Goal: Transaction & Acquisition: Purchase product/service

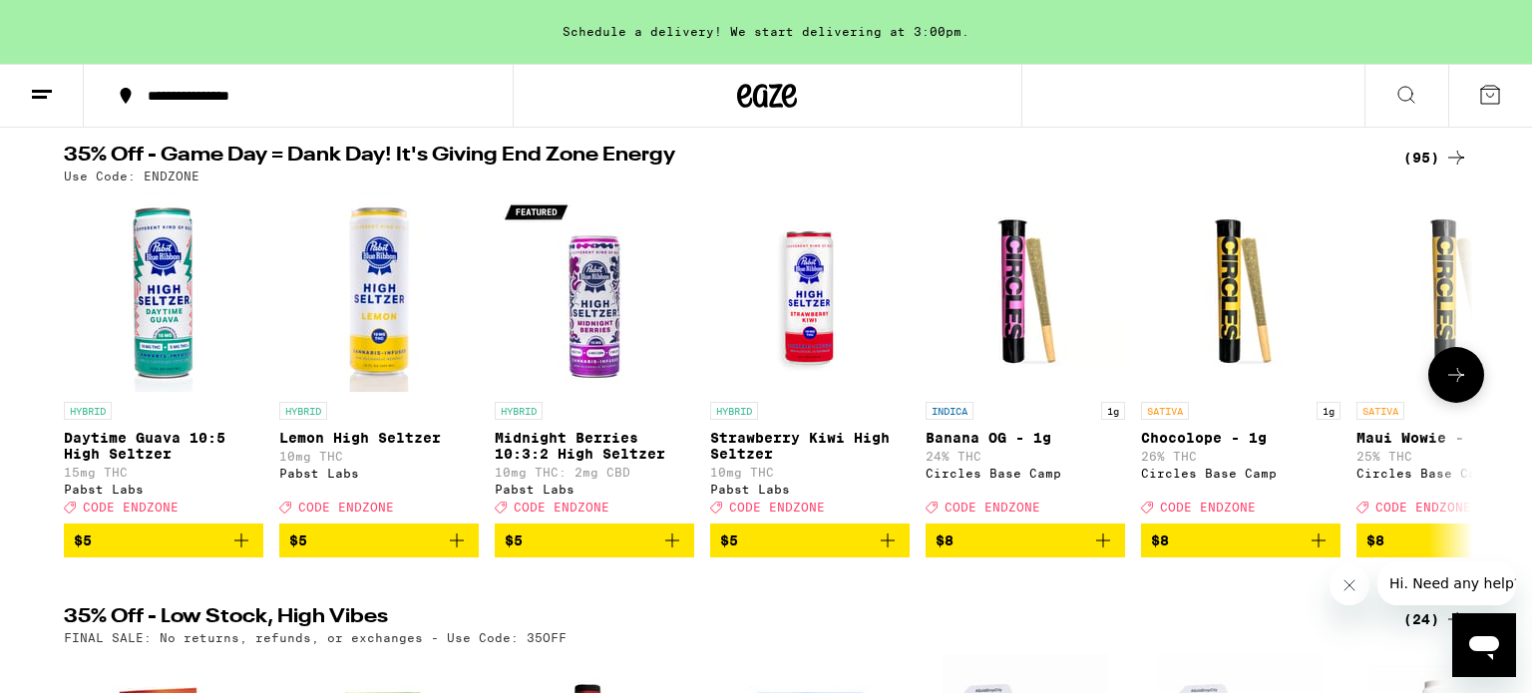
scroll to position [197, 0]
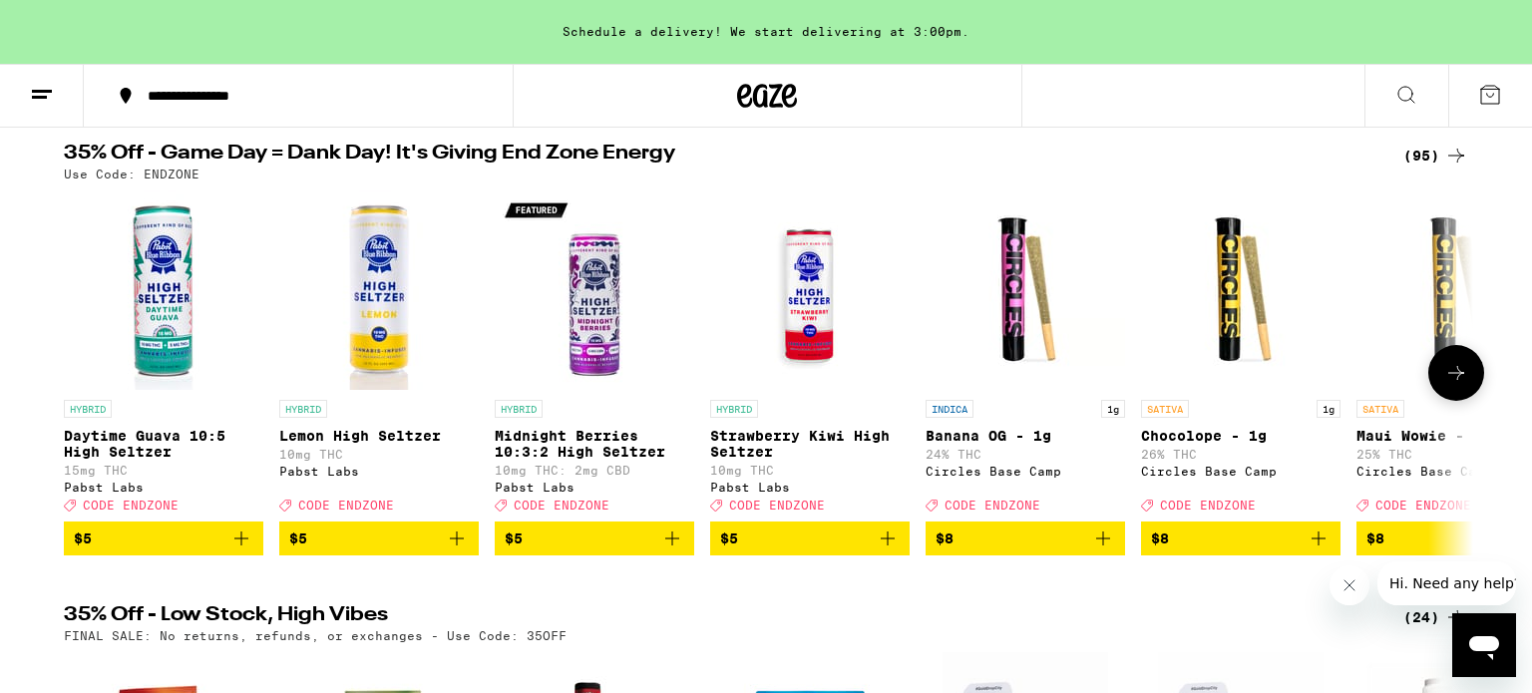
click at [1455, 383] on icon at bounding box center [1456, 373] width 24 height 24
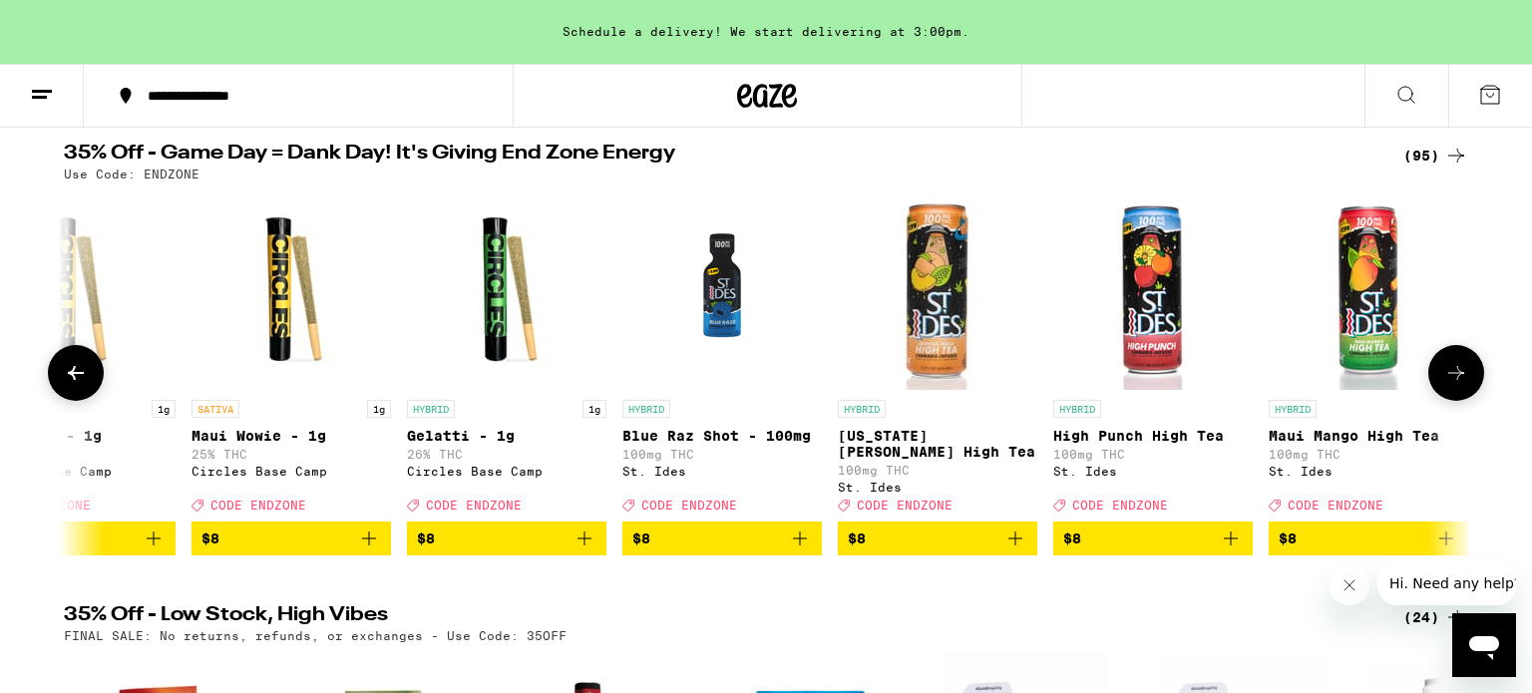
scroll to position [0, 1187]
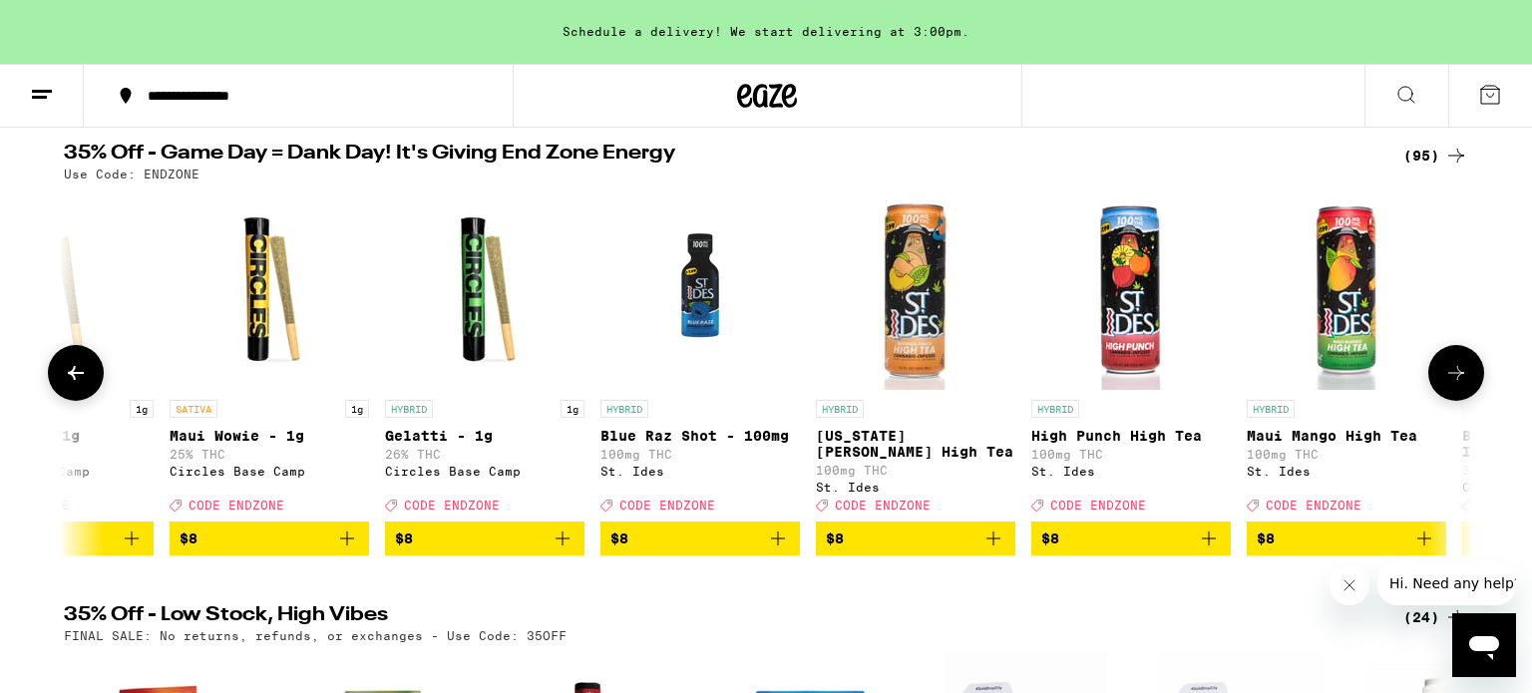
click at [1455, 383] on icon at bounding box center [1456, 373] width 24 height 24
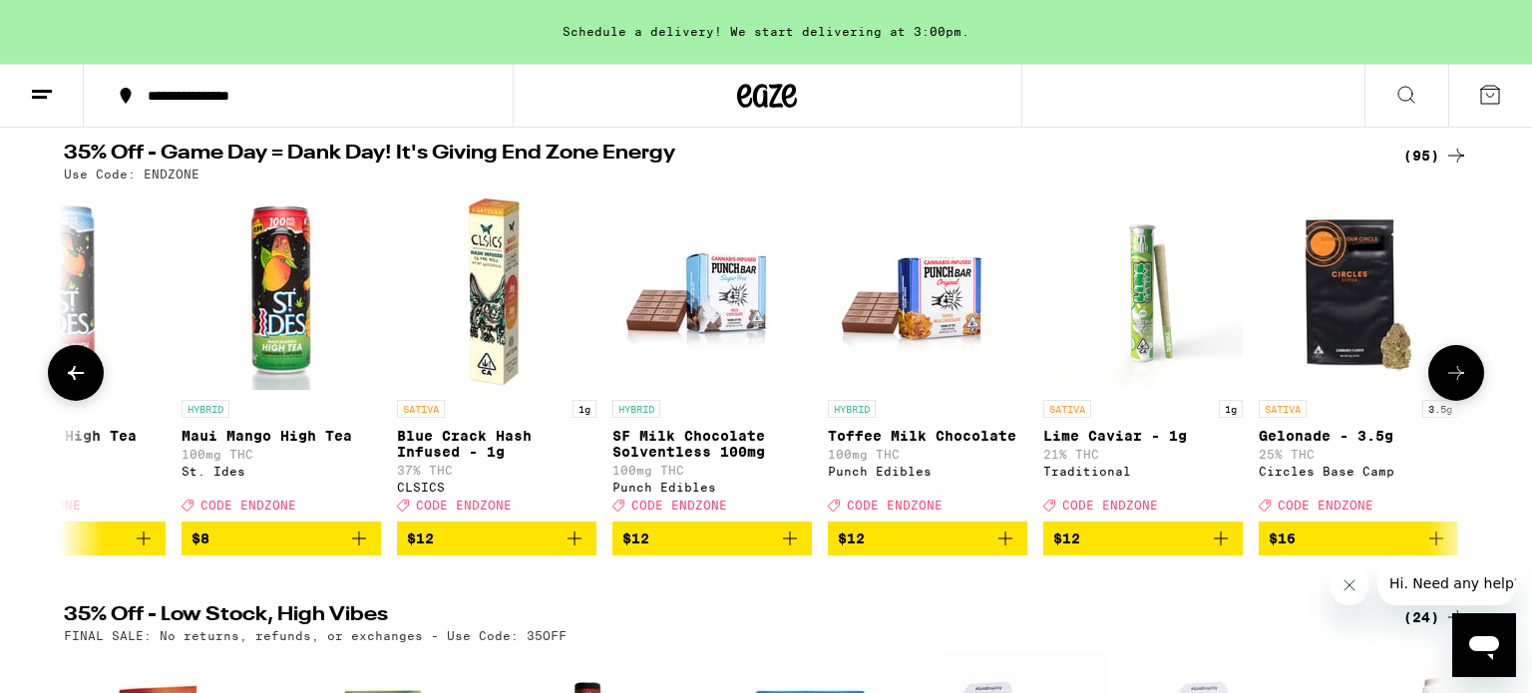
scroll to position [0, 2373]
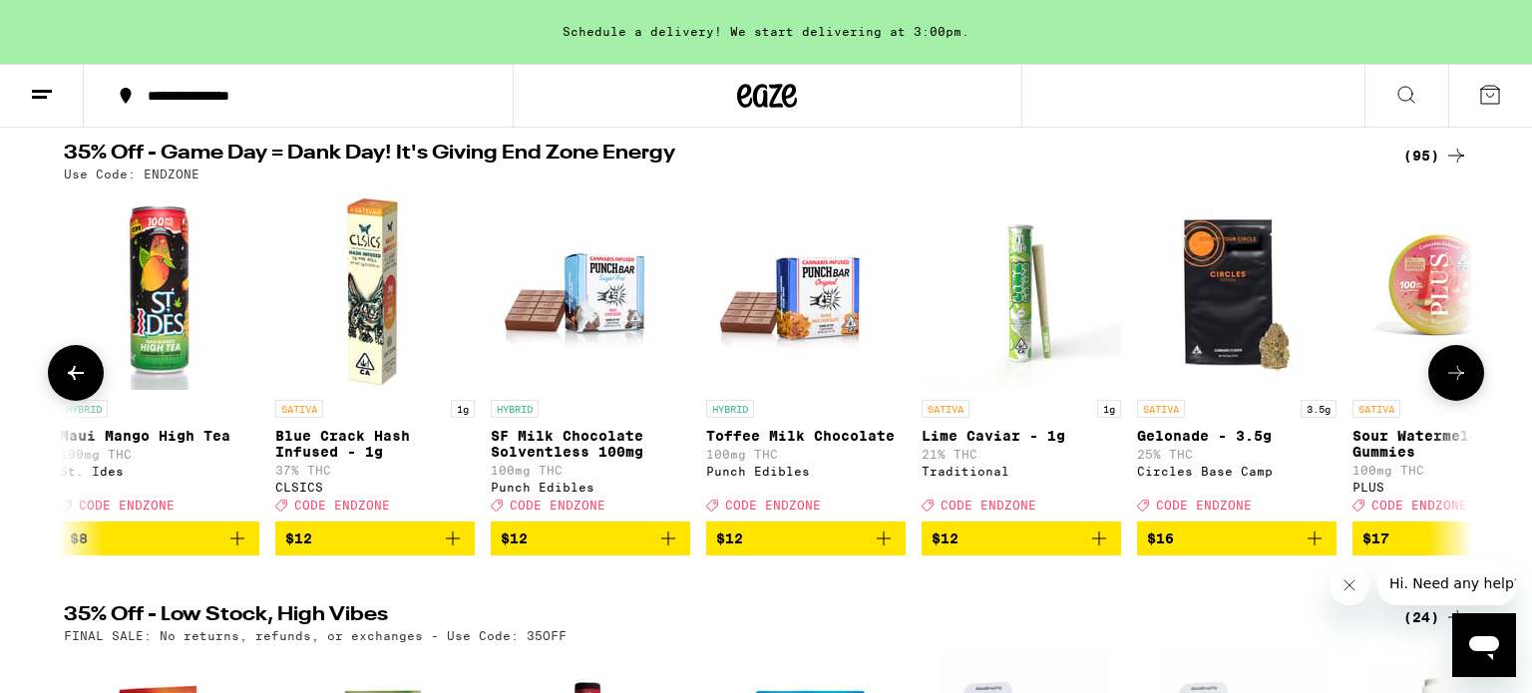
click at [1455, 383] on icon at bounding box center [1456, 373] width 24 height 24
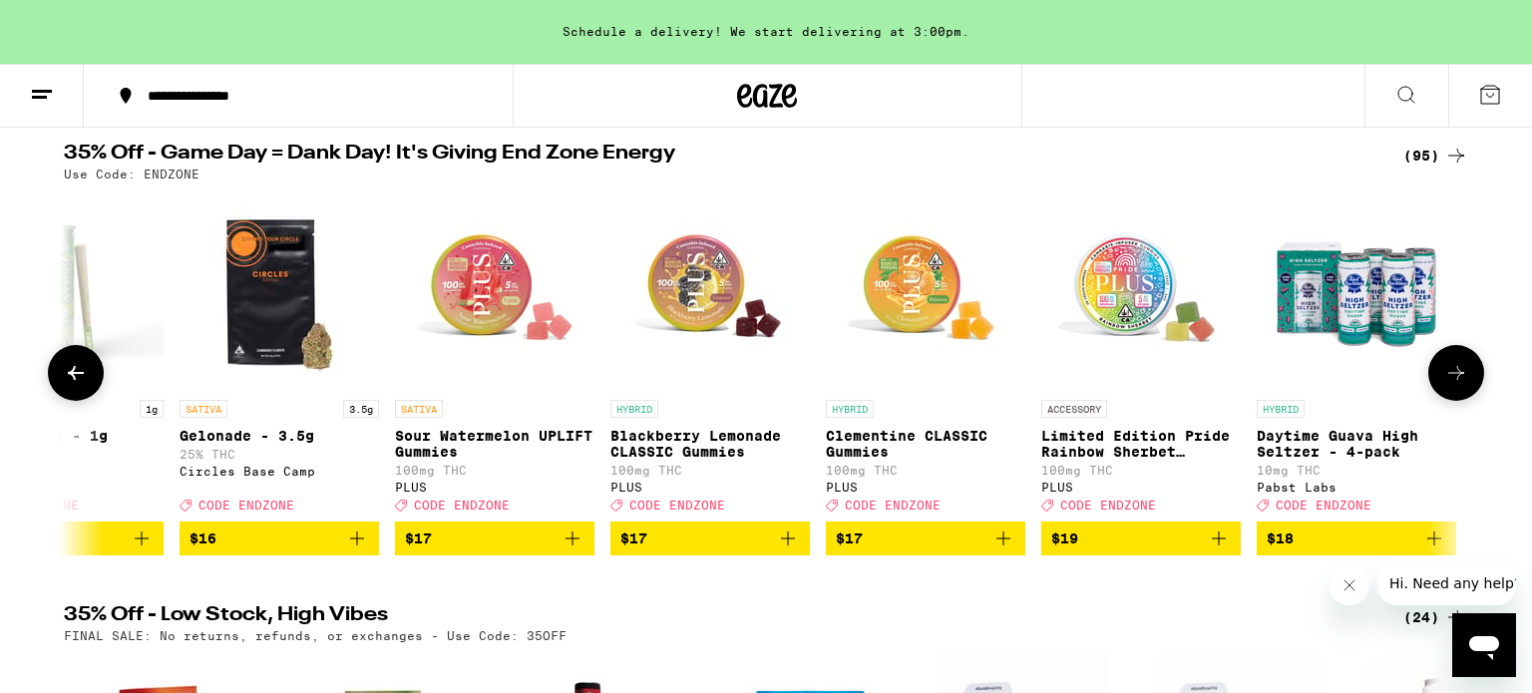
scroll to position [0, 3561]
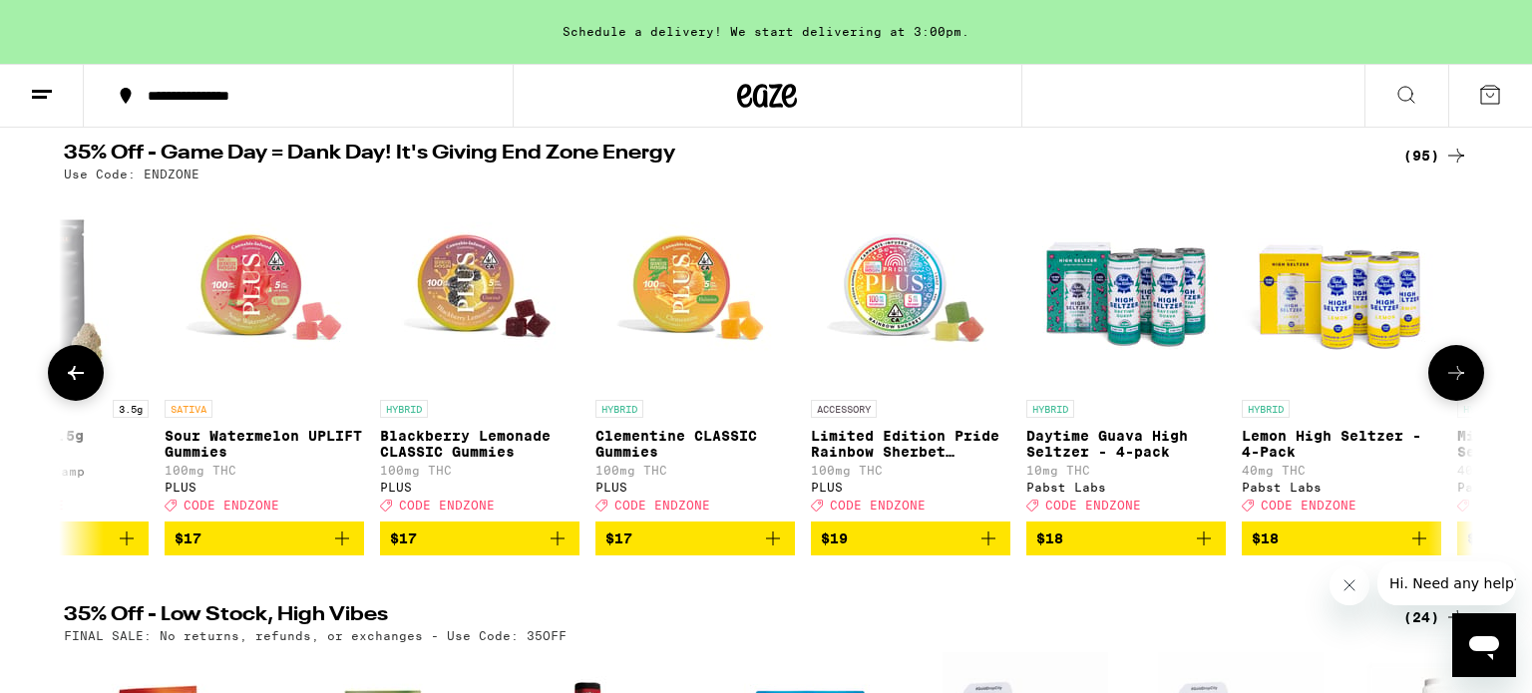
click at [1455, 383] on icon at bounding box center [1456, 373] width 24 height 24
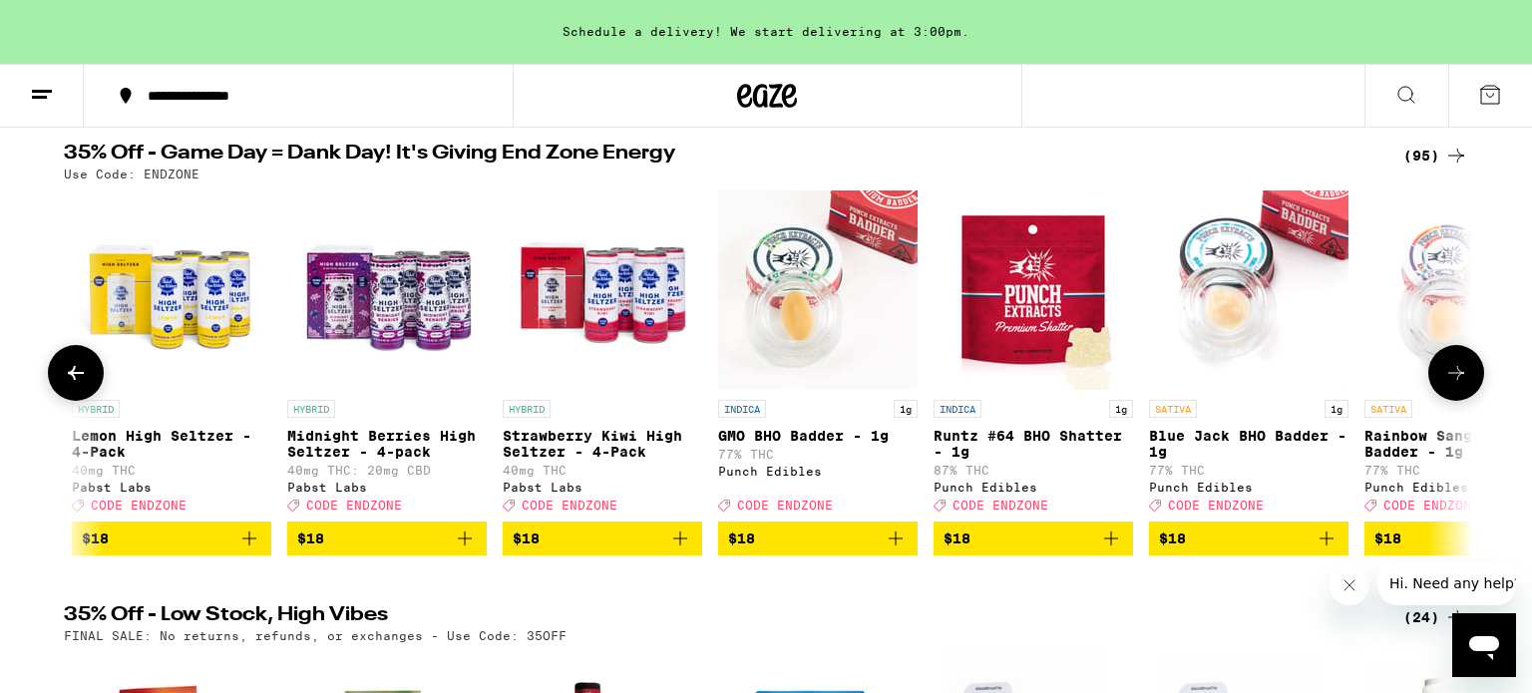
scroll to position [0, 4748]
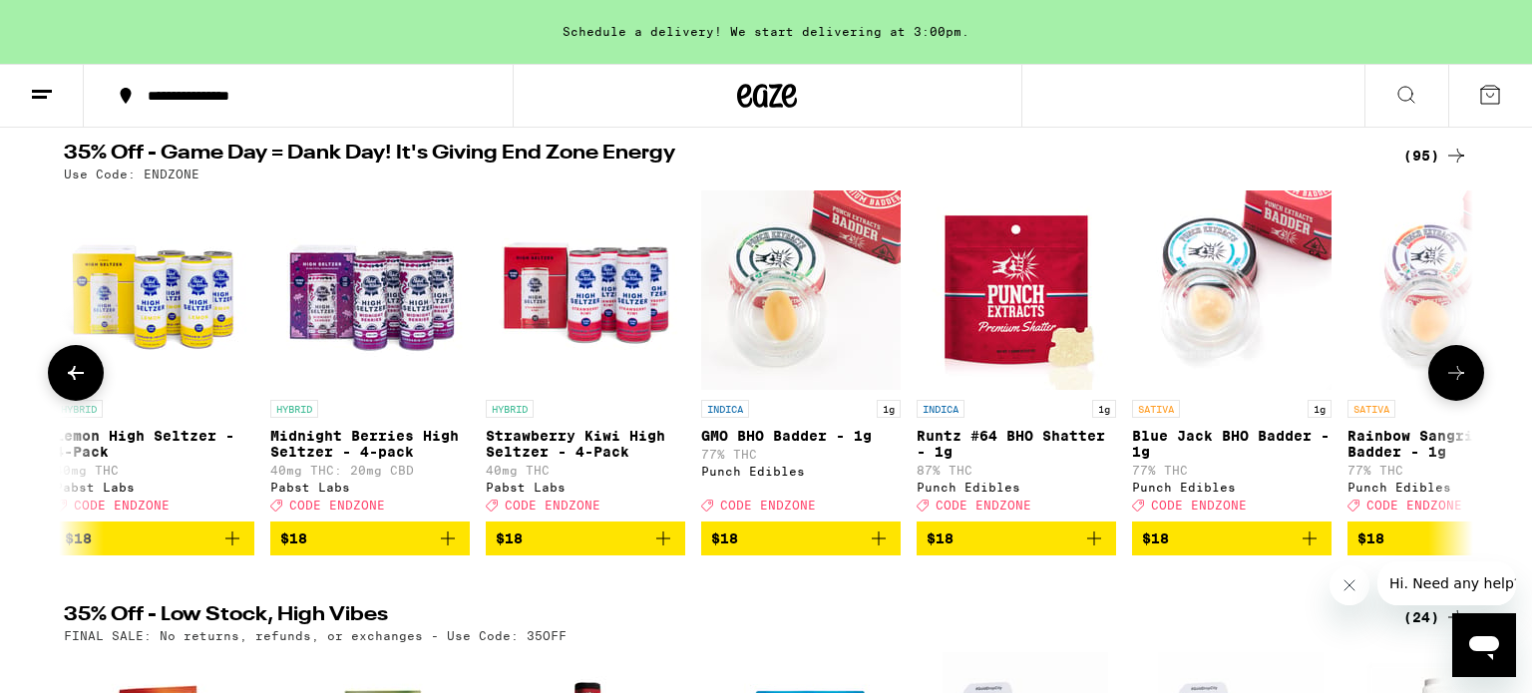
click at [1455, 383] on icon at bounding box center [1456, 373] width 24 height 24
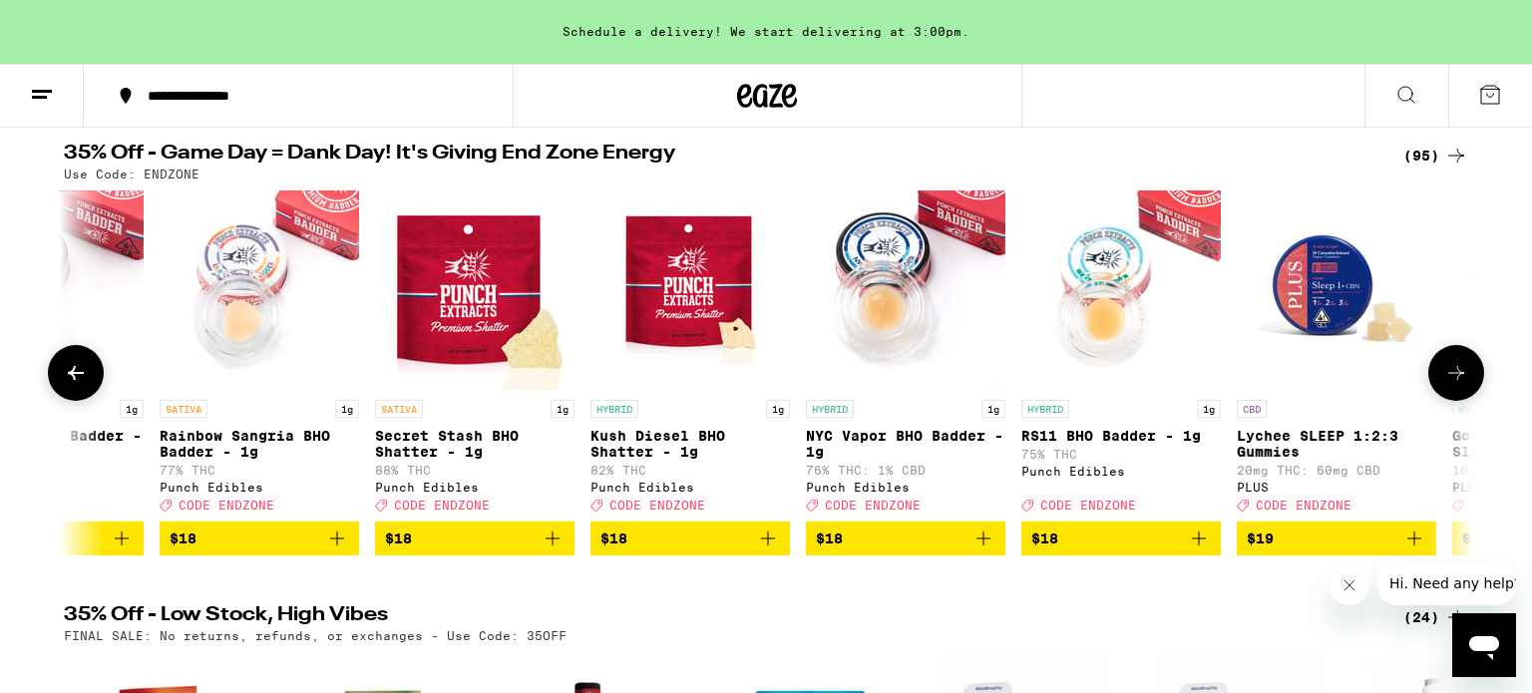
click at [1455, 383] on icon at bounding box center [1456, 373] width 24 height 24
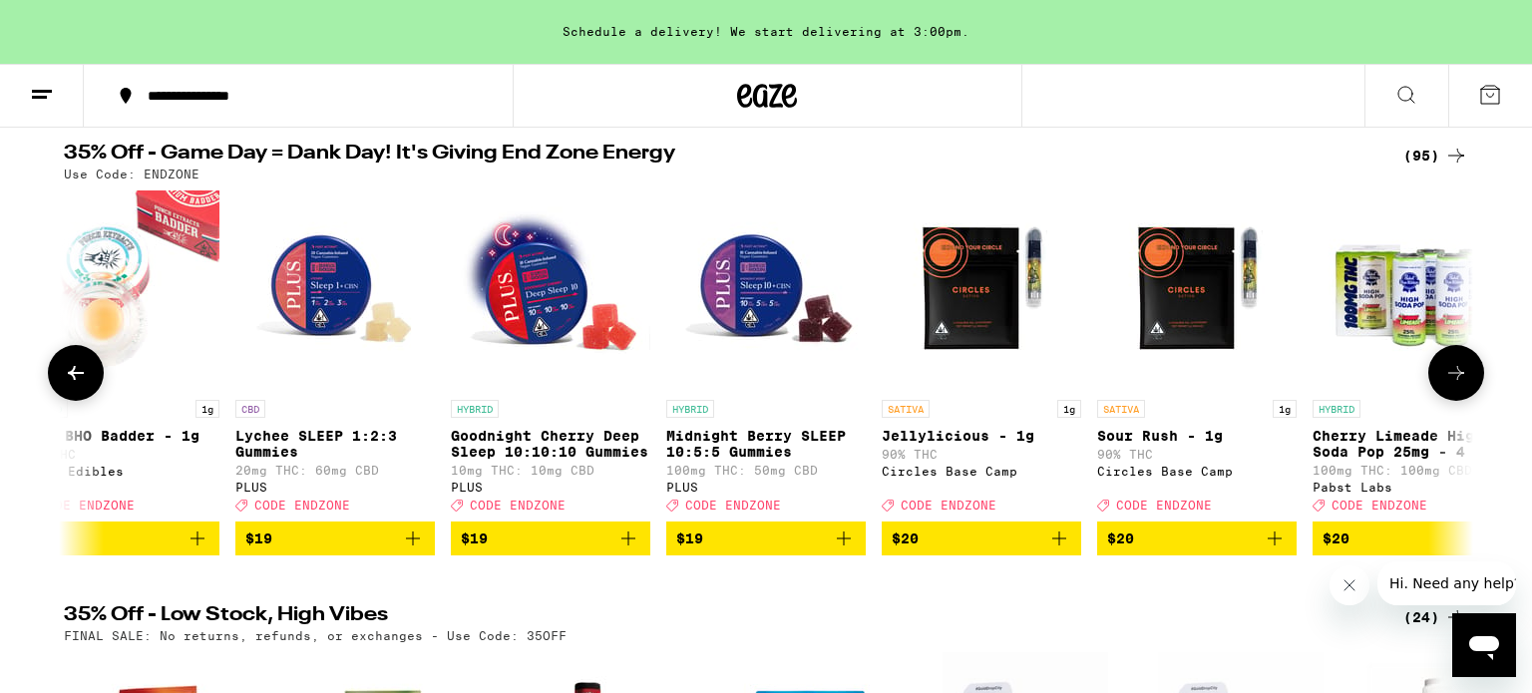
scroll to position [0, 7122]
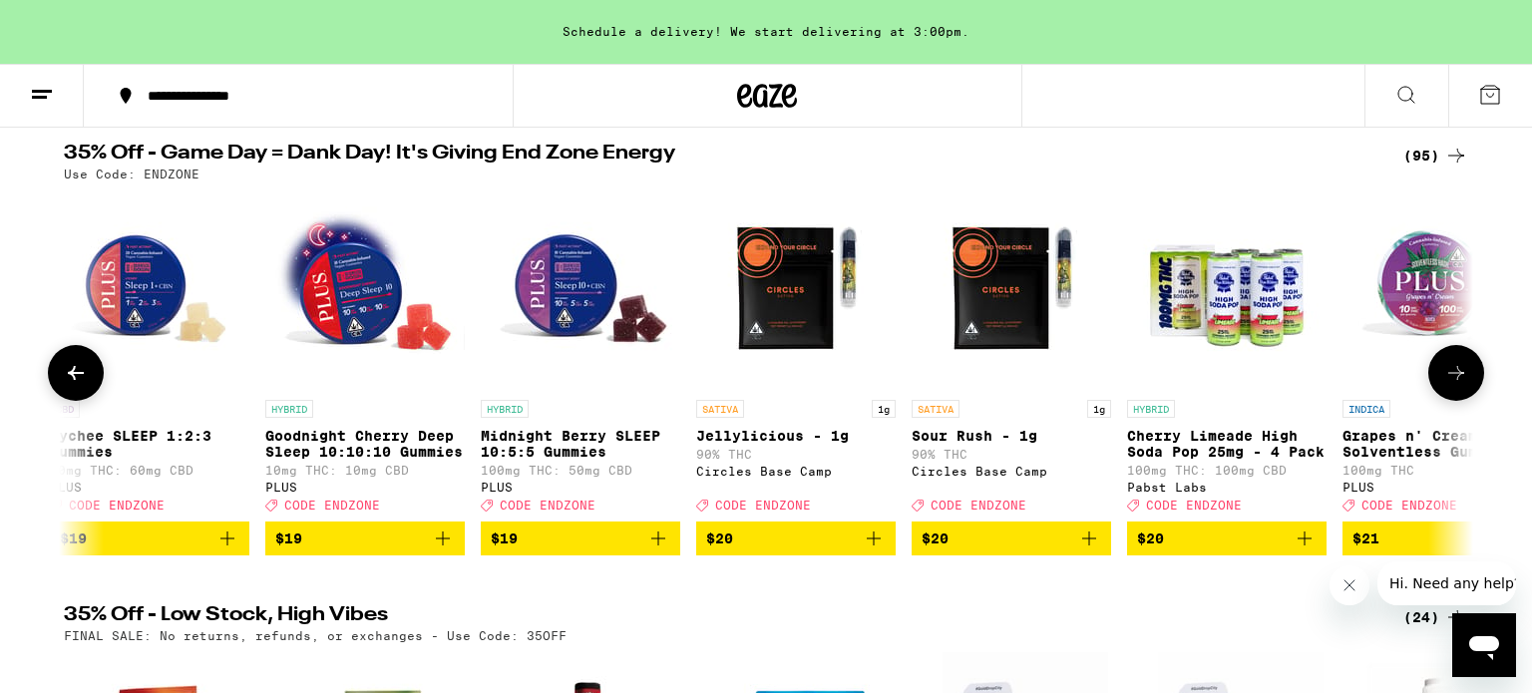
click at [1454, 383] on icon at bounding box center [1456, 373] width 24 height 24
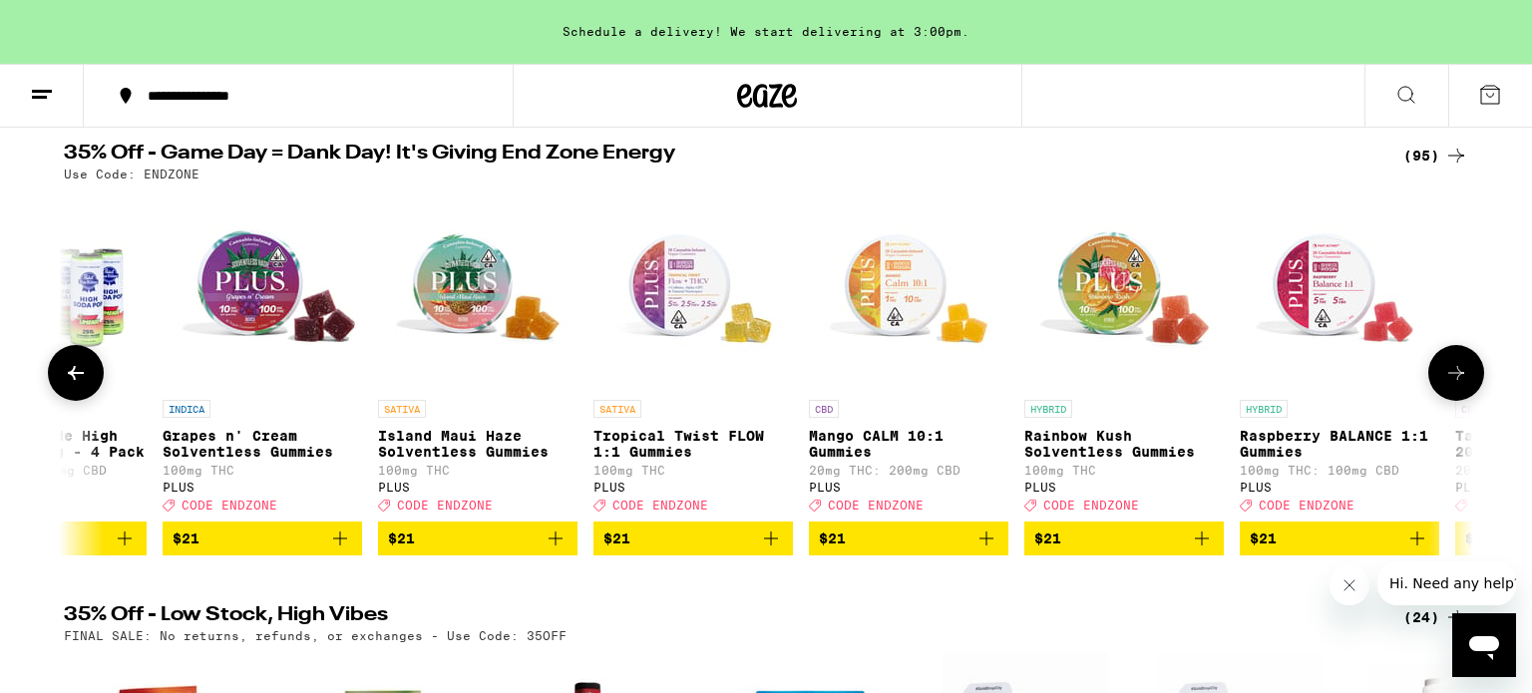
scroll to position [0, 8308]
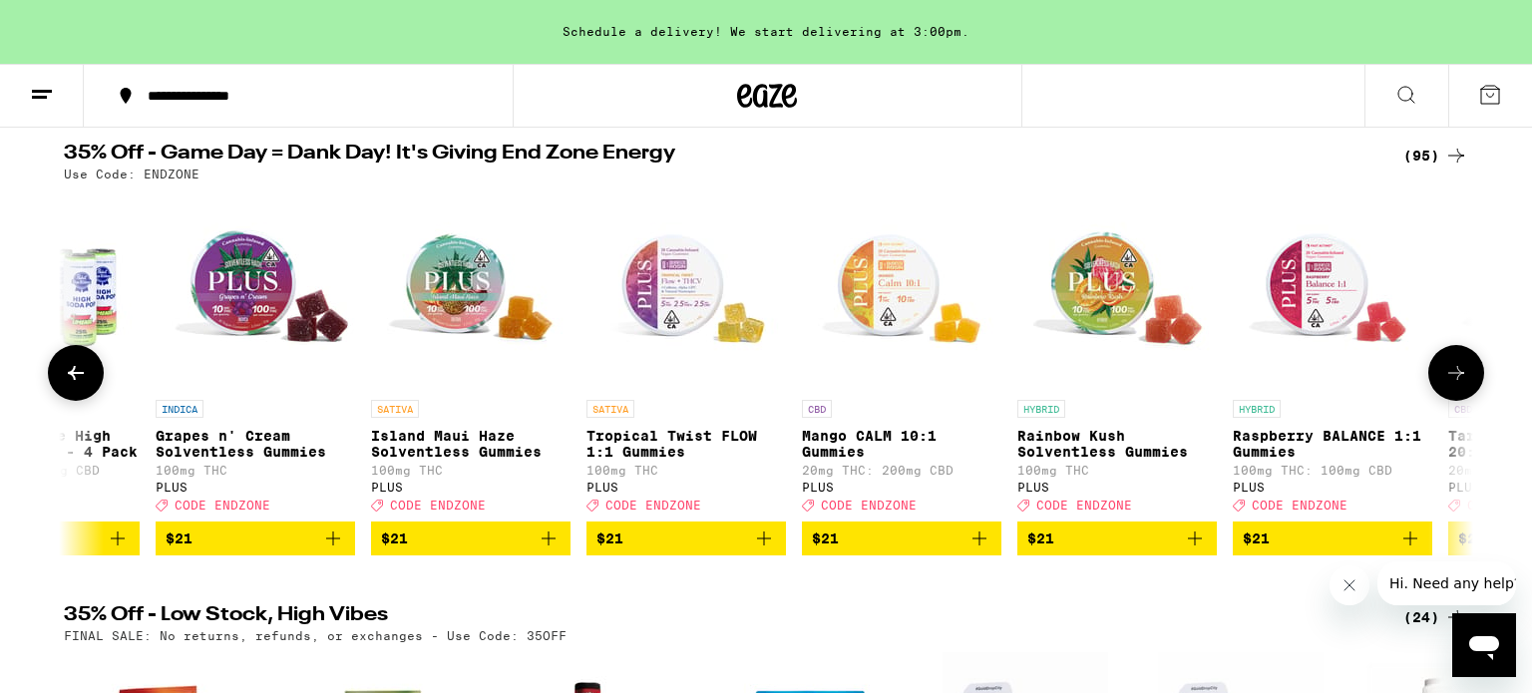
click at [1454, 383] on icon at bounding box center [1456, 373] width 24 height 24
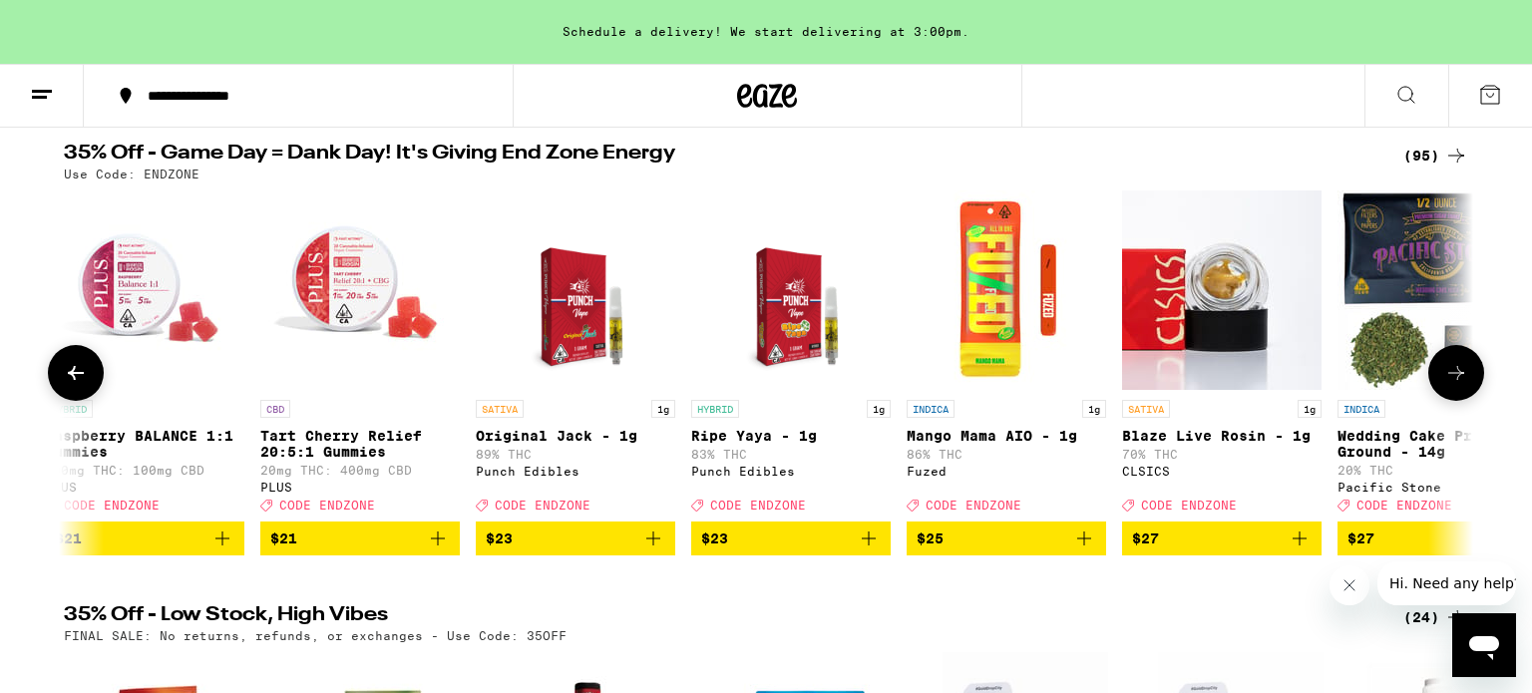
click at [1454, 383] on icon at bounding box center [1456, 373] width 24 height 24
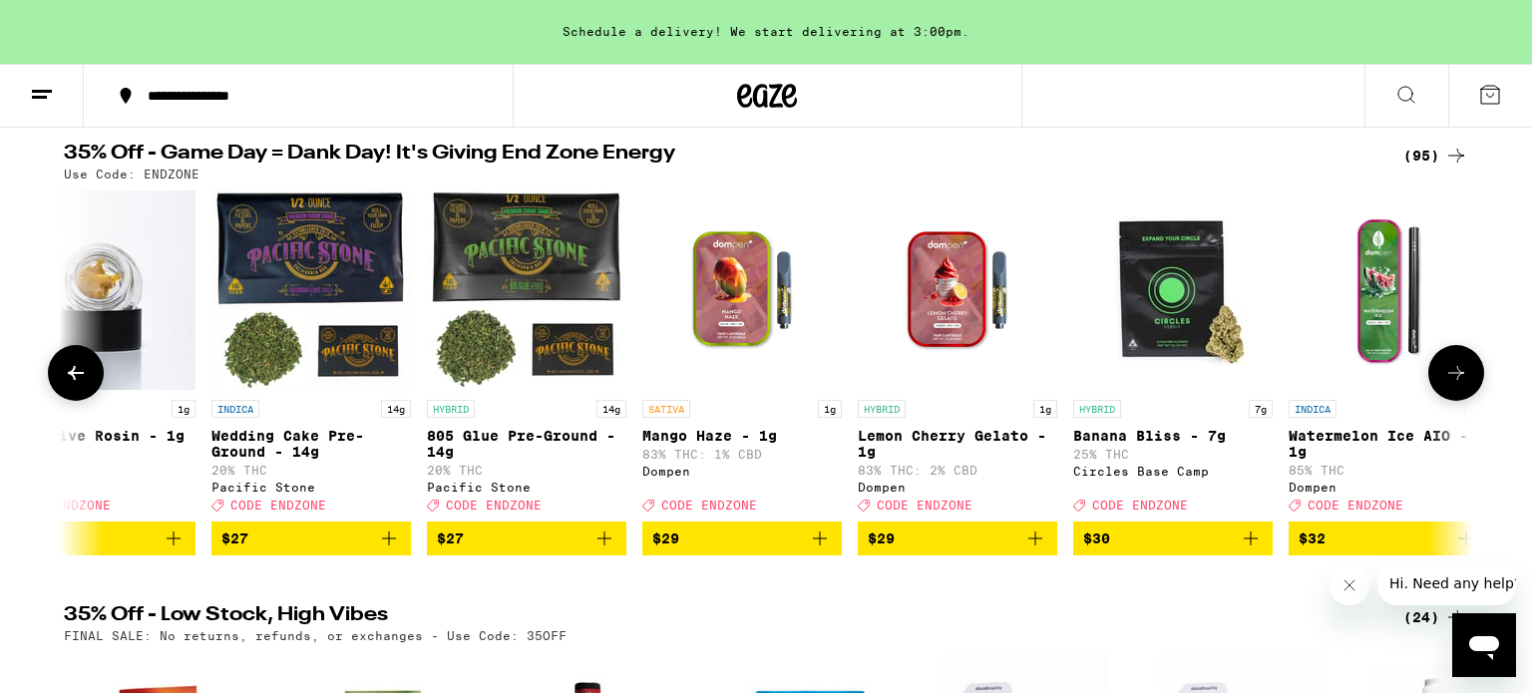
scroll to position [0, 10683]
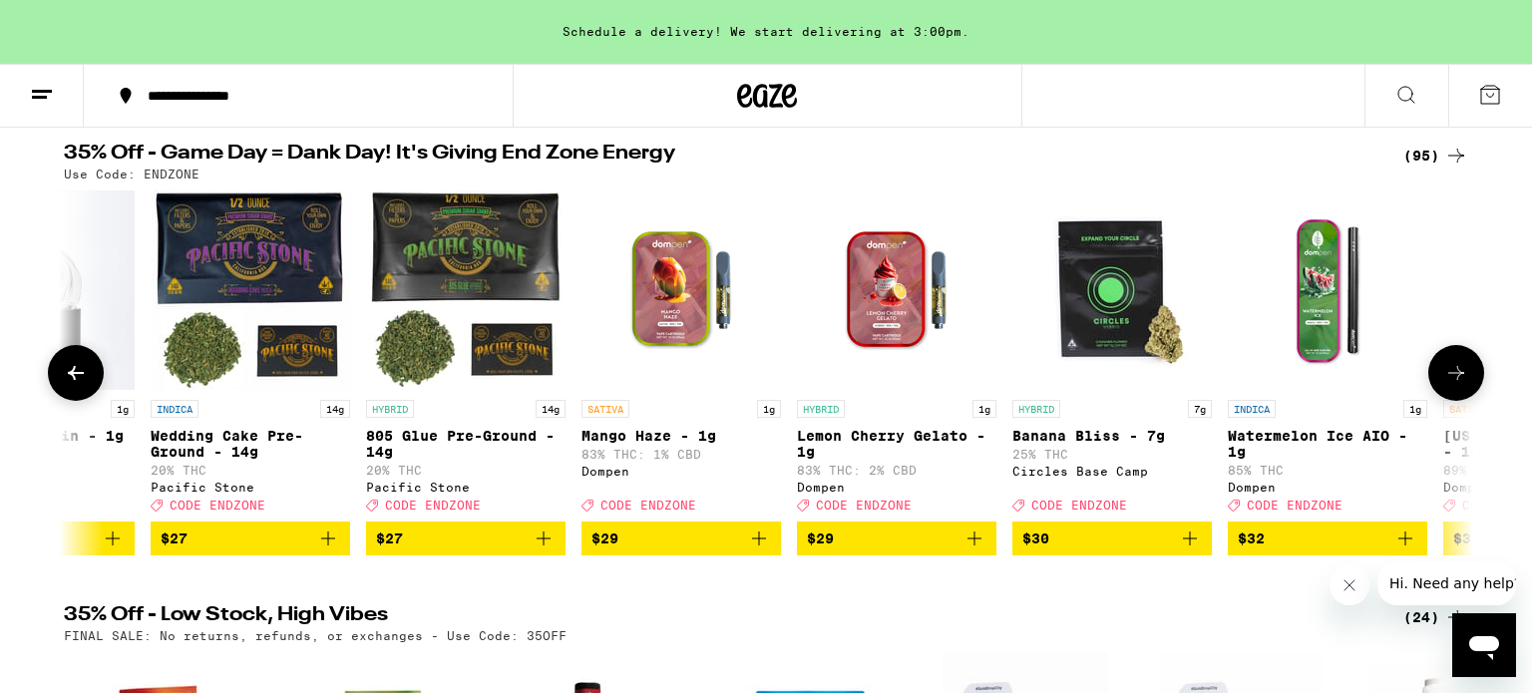
click at [1454, 383] on icon at bounding box center [1456, 373] width 24 height 24
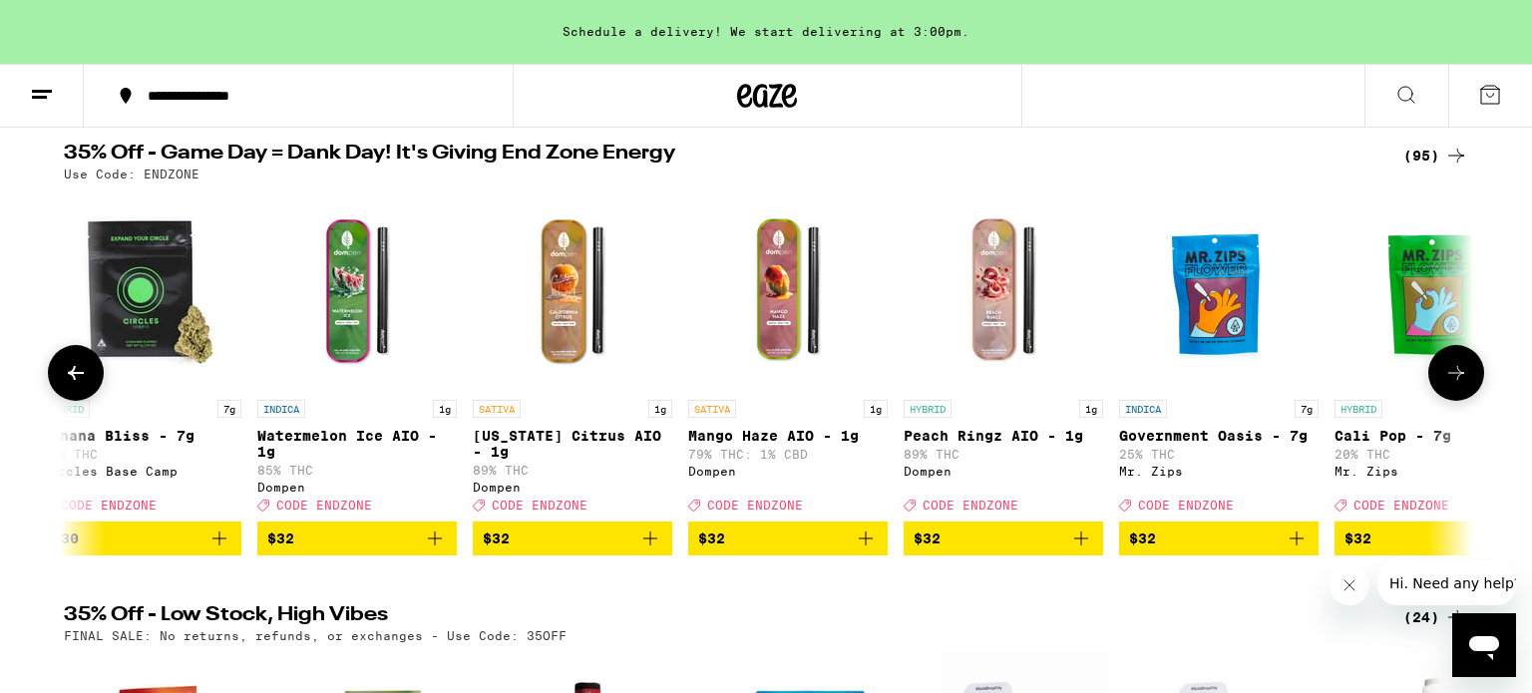
scroll to position [0, 11870]
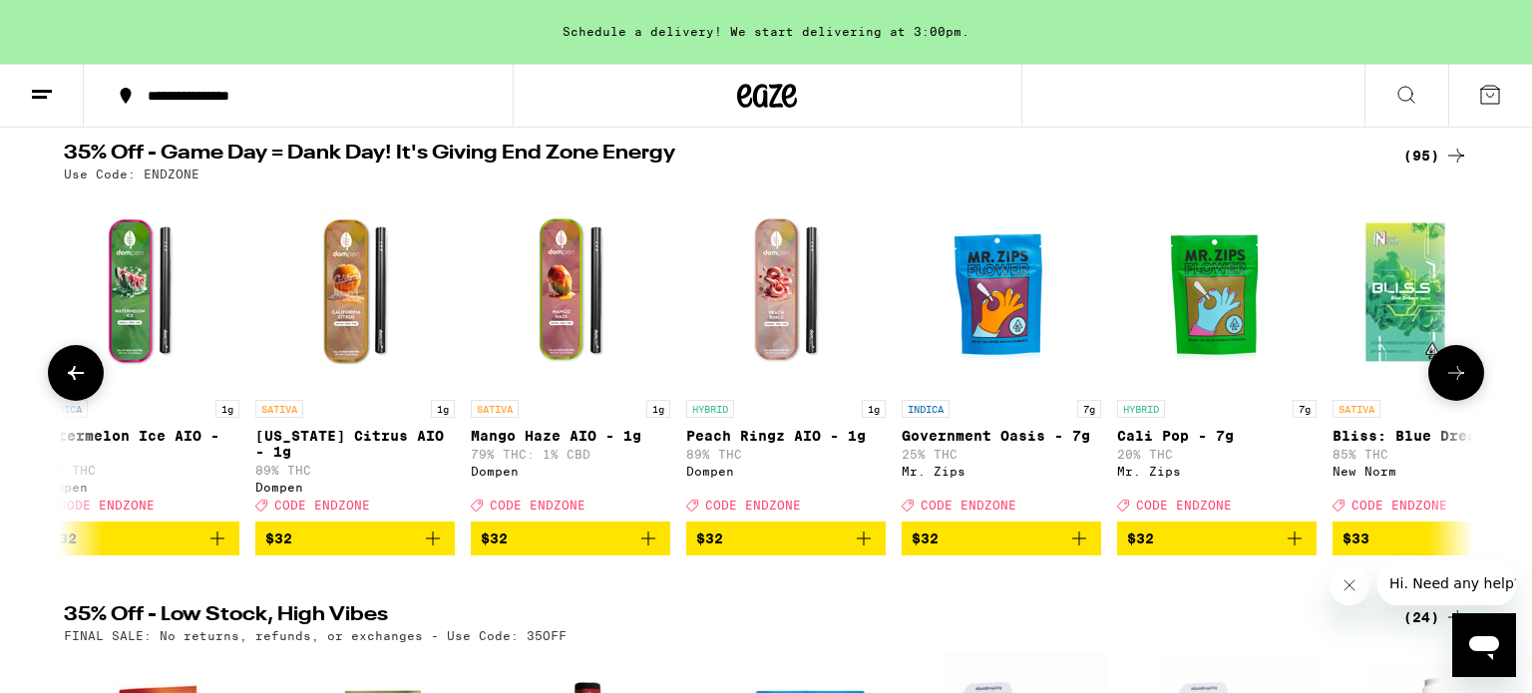
click at [1462, 375] on icon at bounding box center [1456, 373] width 24 height 24
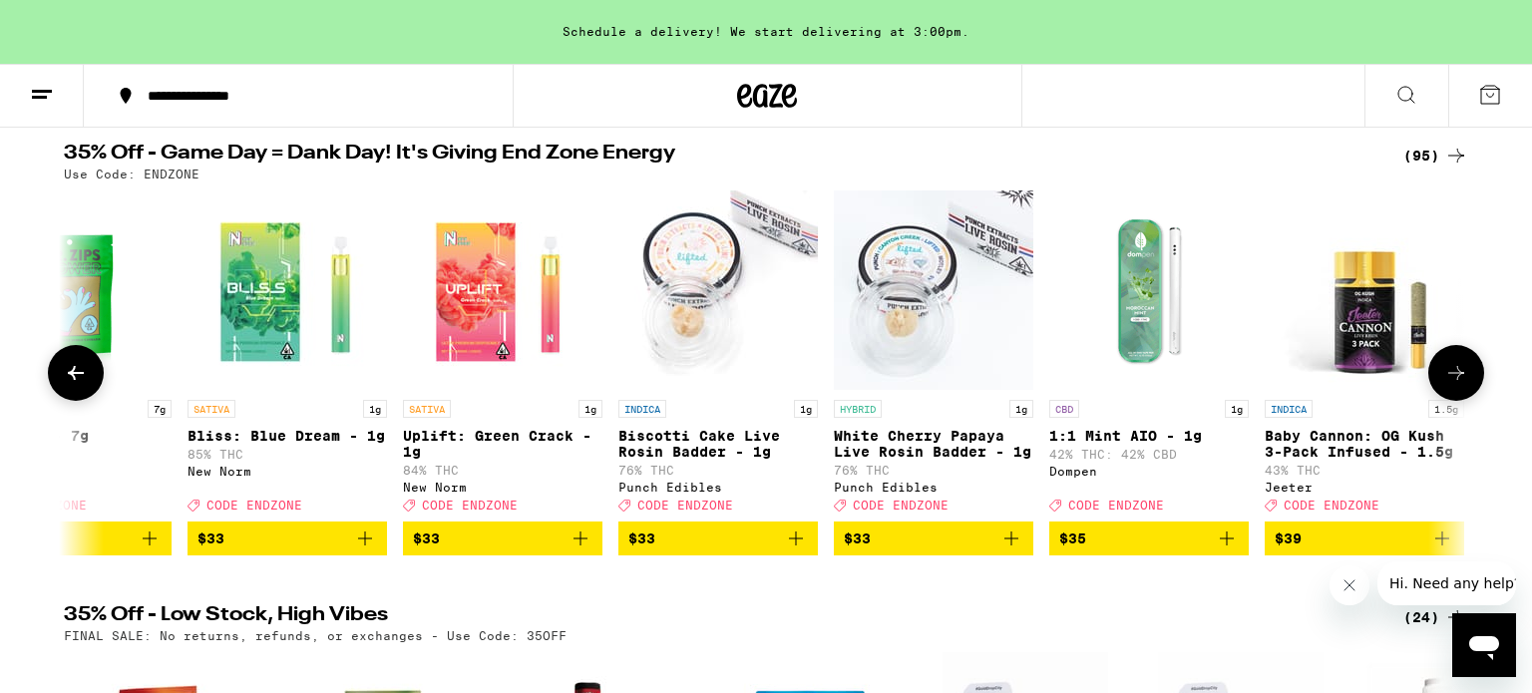
scroll to position [0, 13057]
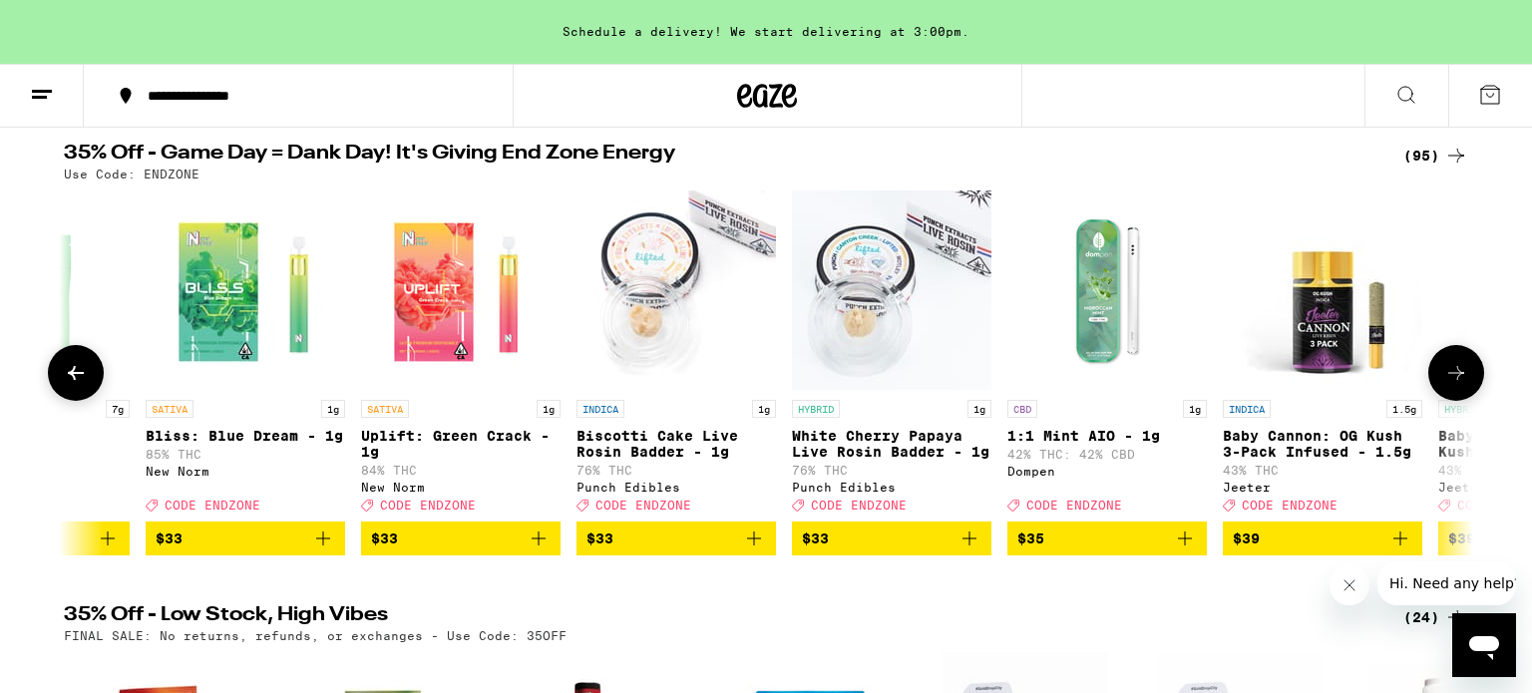
click at [1462, 375] on icon at bounding box center [1456, 373] width 24 height 24
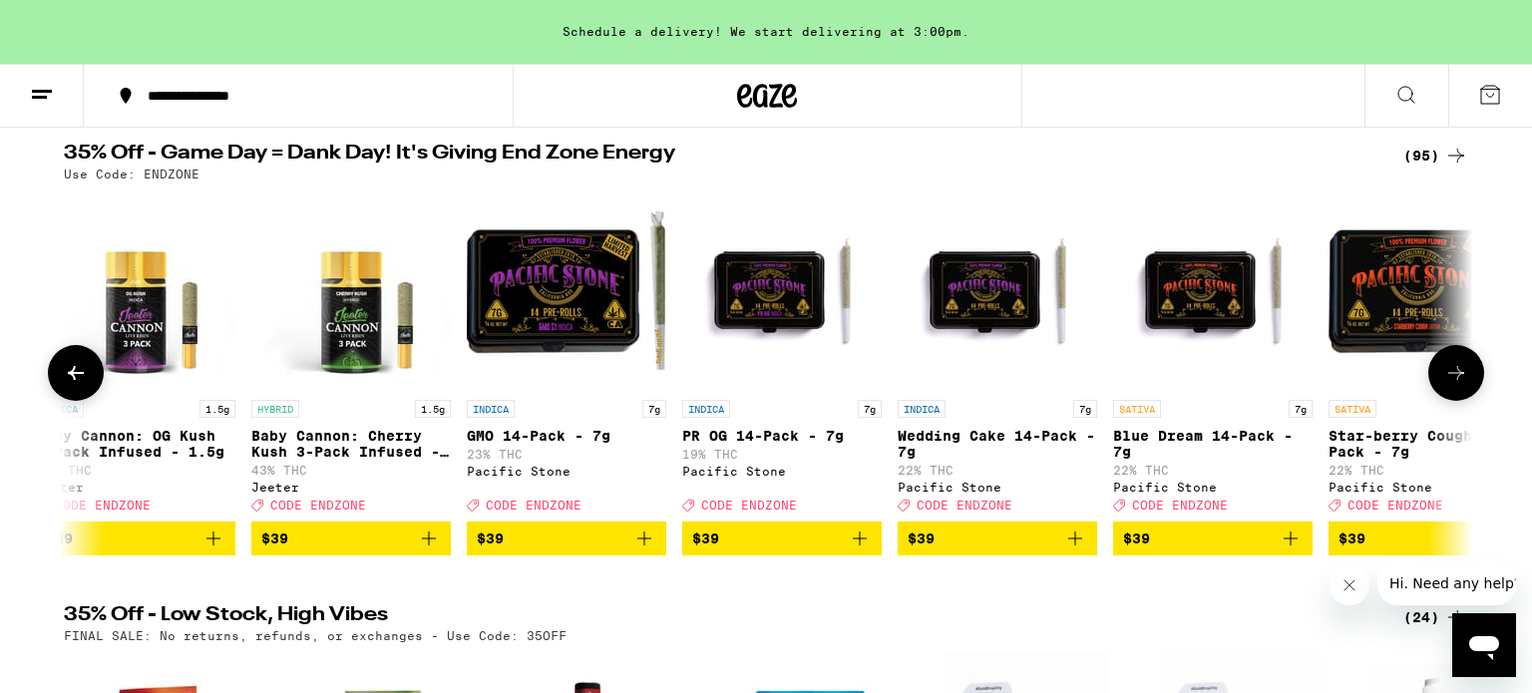
click at [1462, 375] on icon at bounding box center [1456, 373] width 24 height 24
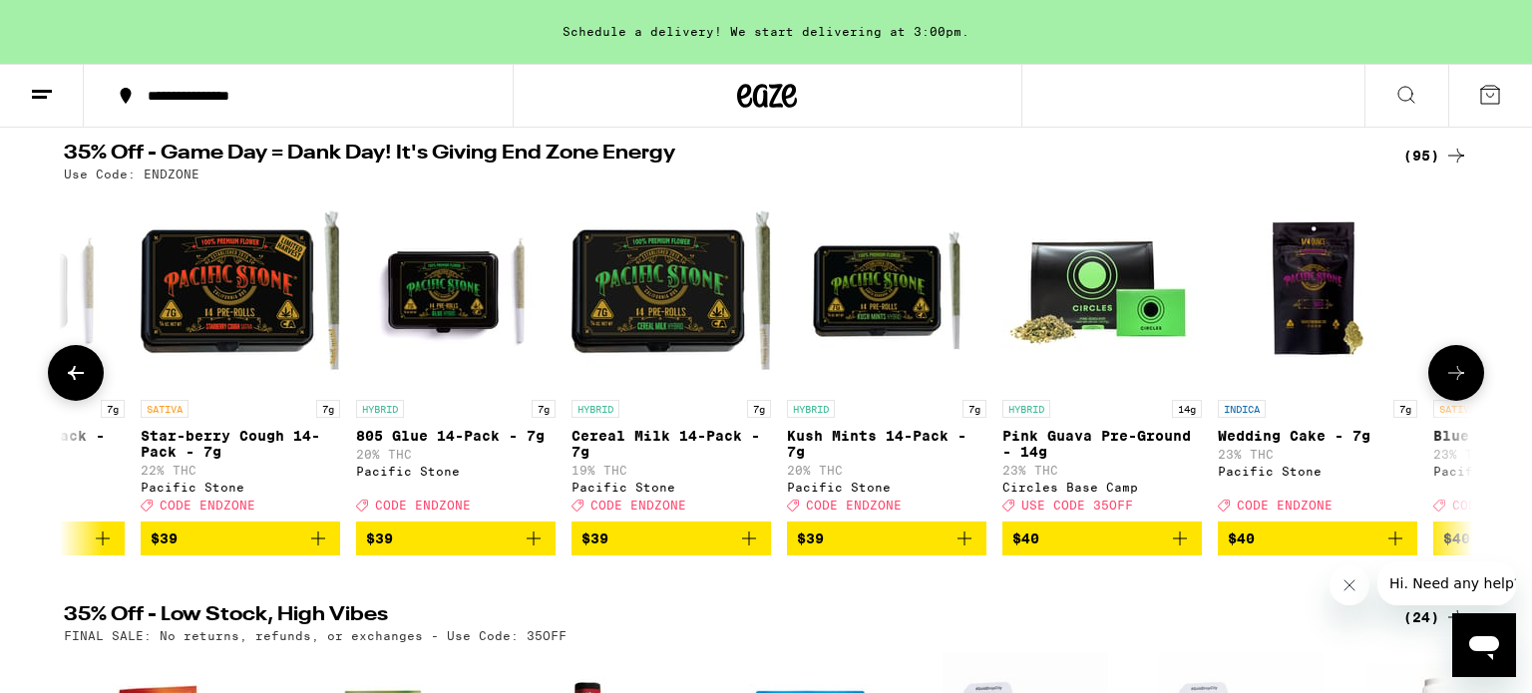
click at [1462, 375] on icon at bounding box center [1456, 373] width 24 height 24
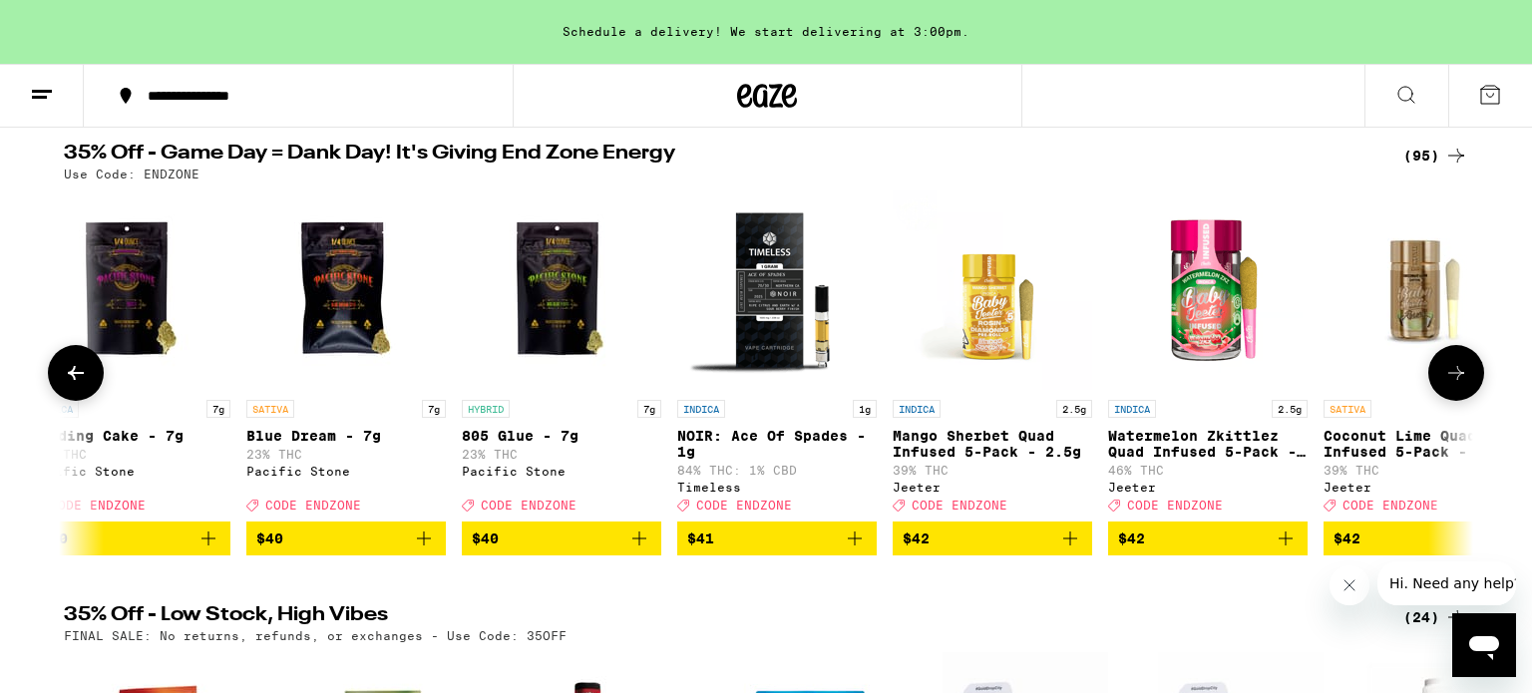
click at [1462, 375] on icon at bounding box center [1456, 373] width 24 height 24
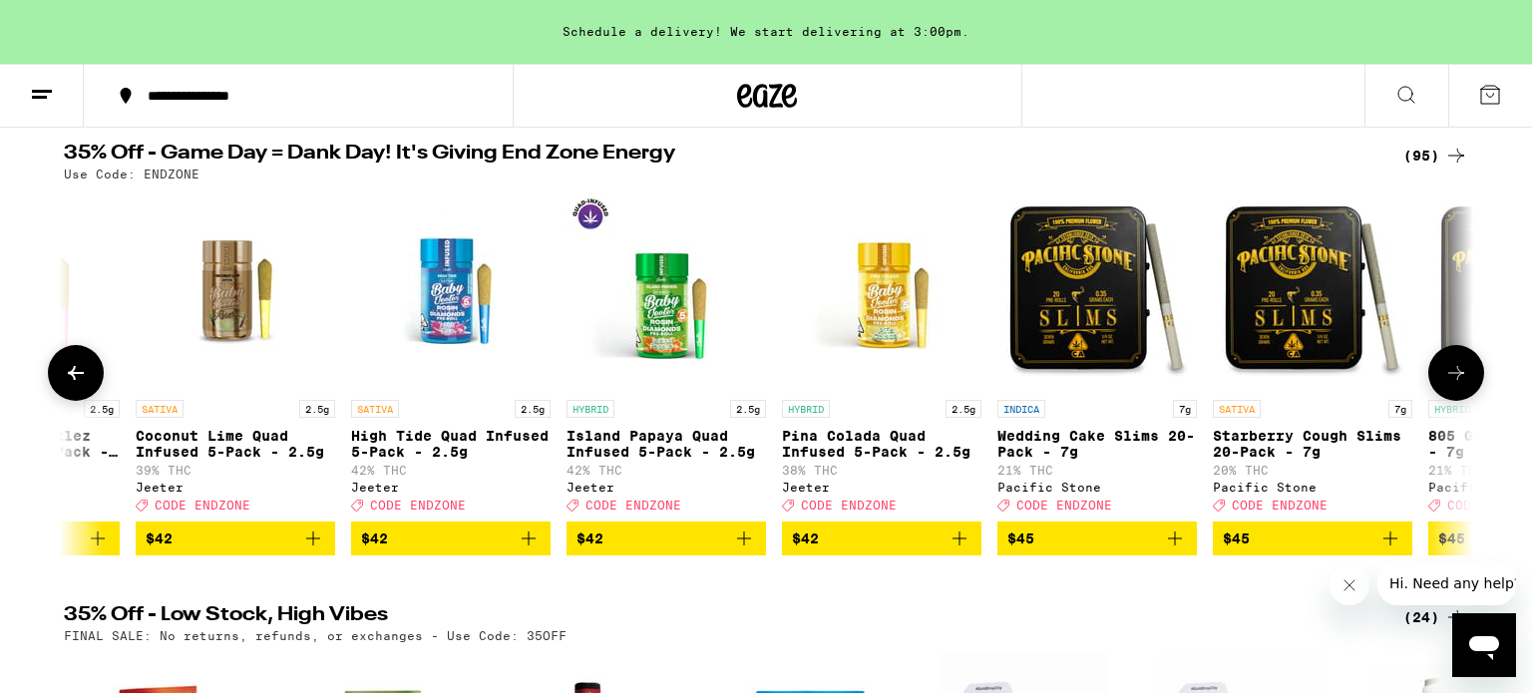
click at [1462, 375] on icon at bounding box center [1456, 373] width 24 height 24
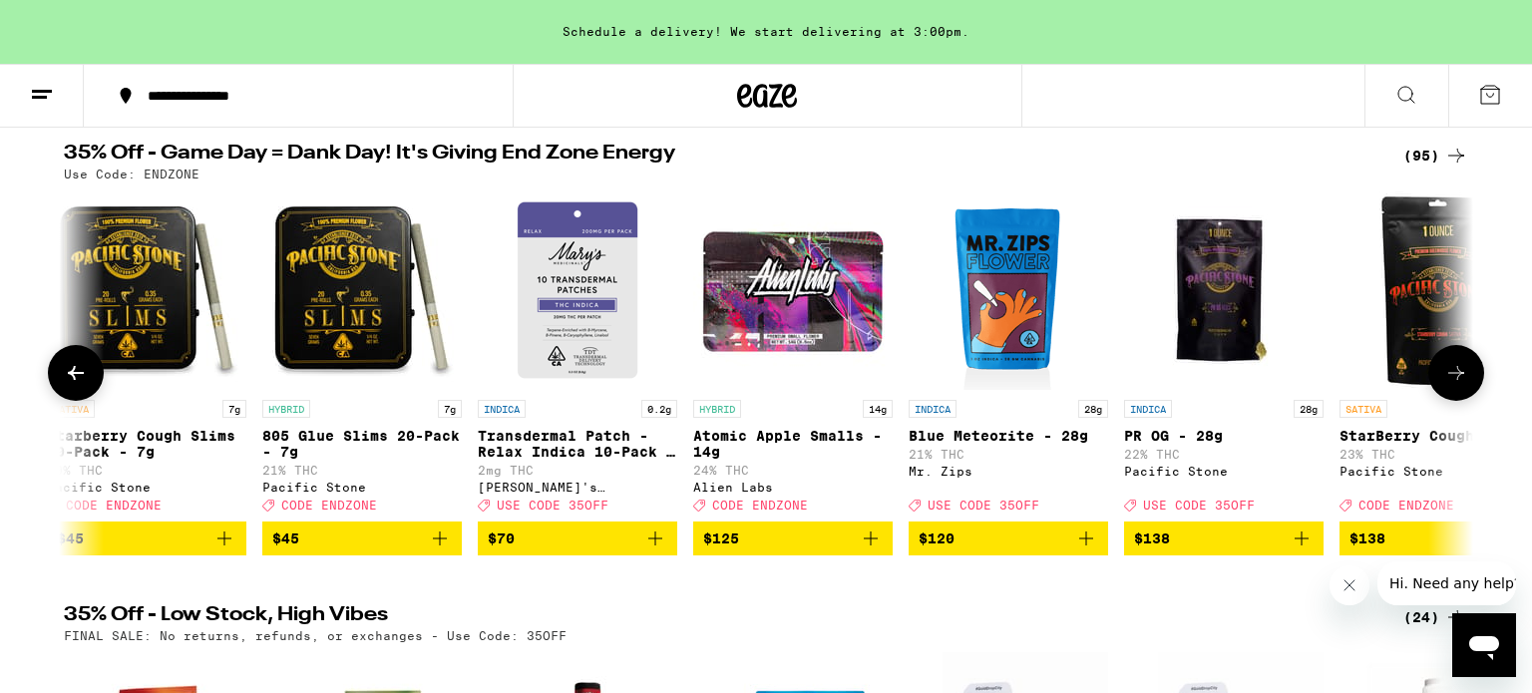
scroll to position [0, 18992]
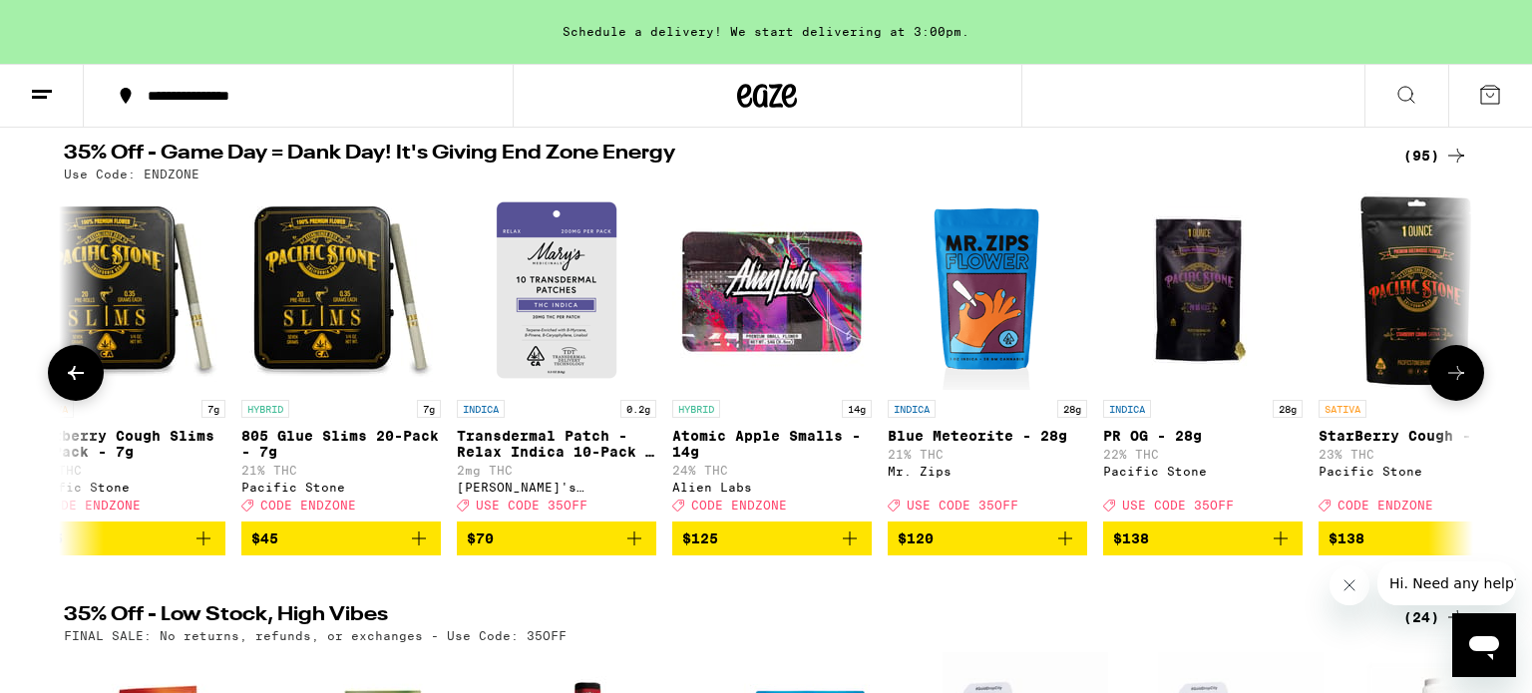
click at [1462, 375] on icon at bounding box center [1456, 373] width 24 height 24
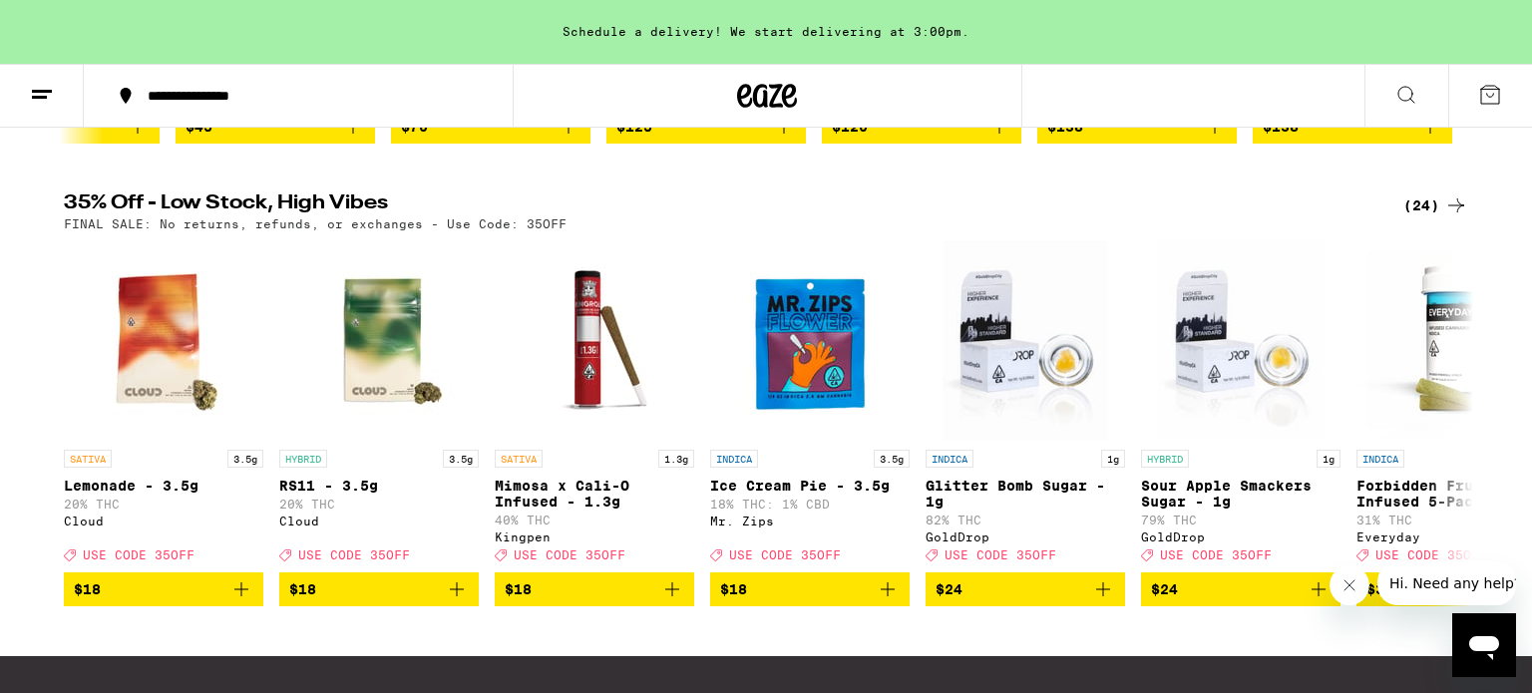
scroll to position [608, 0]
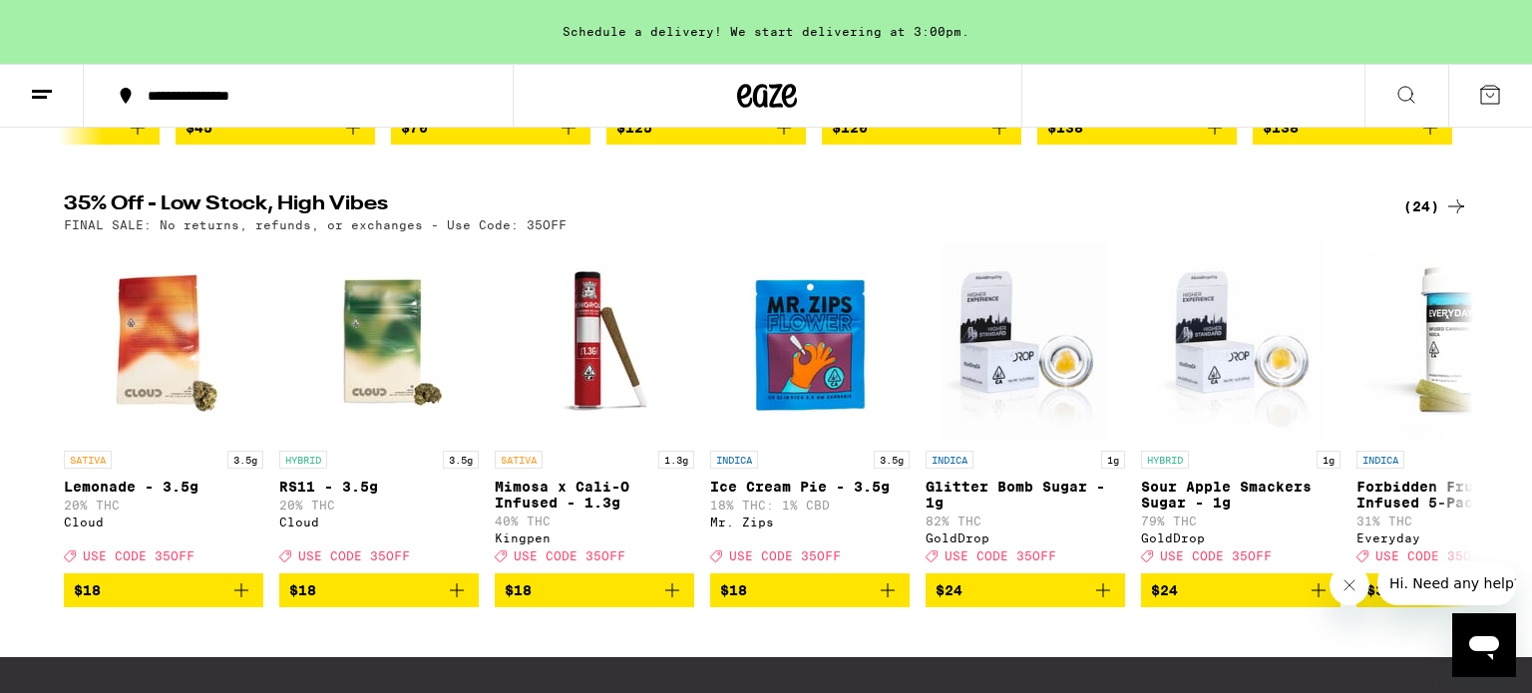
click at [1448, 213] on icon at bounding box center [1456, 206] width 16 height 14
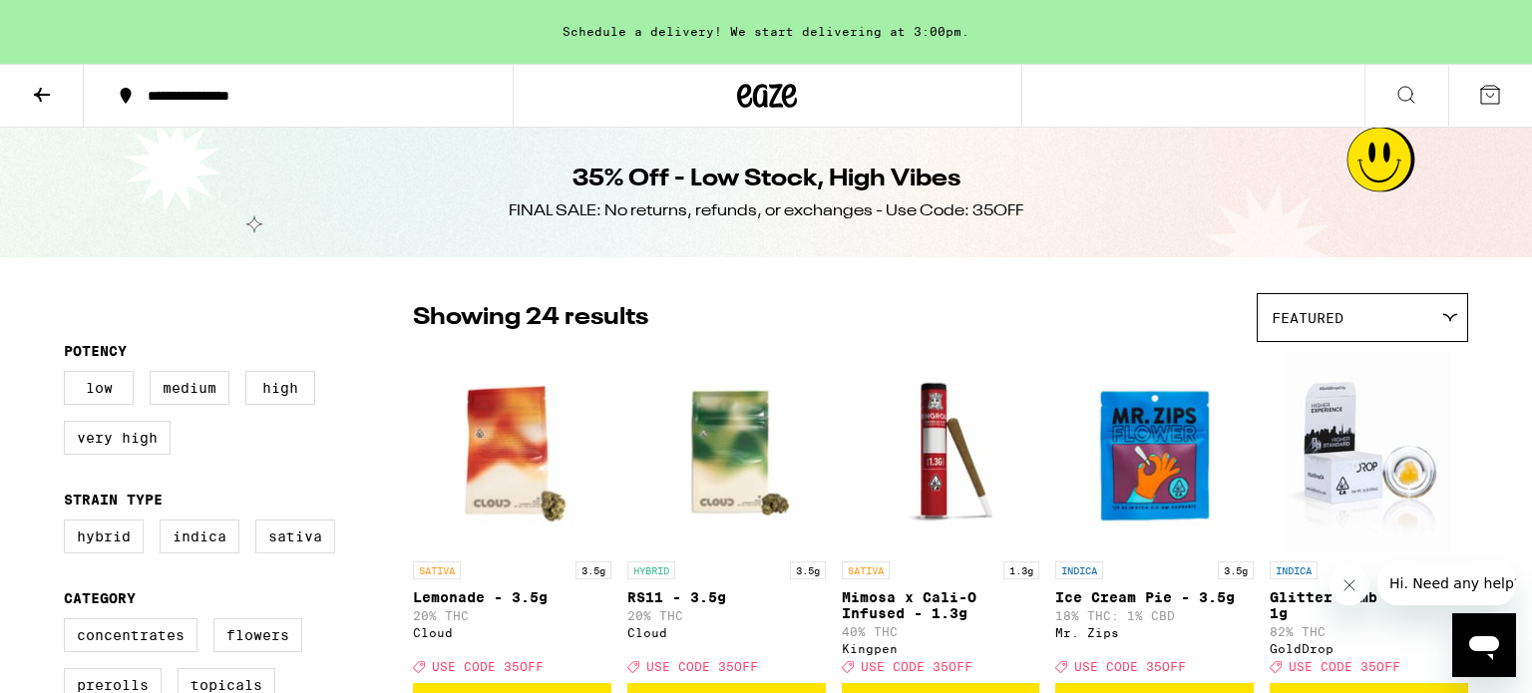
click at [41, 95] on icon at bounding box center [42, 95] width 24 height 24
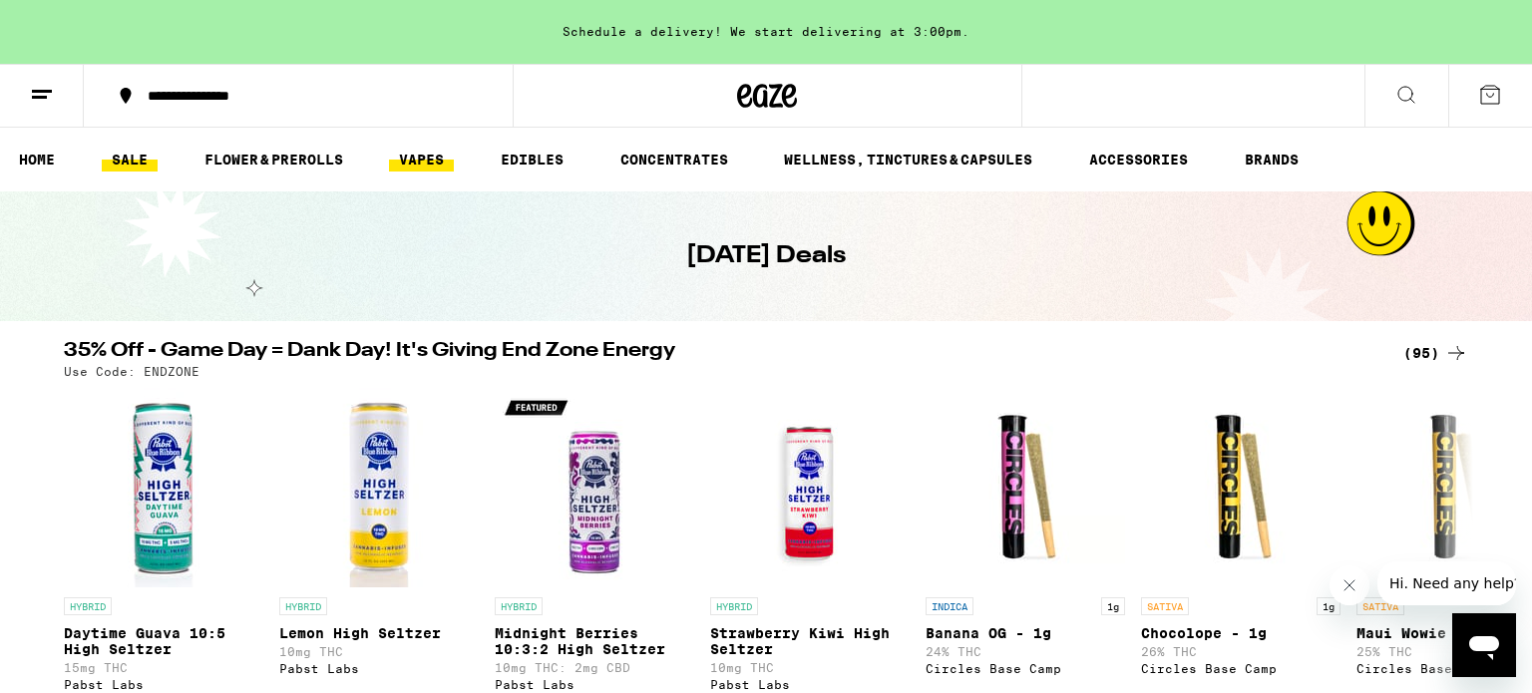
click at [425, 171] on link "VAPES" at bounding box center [421, 160] width 65 height 24
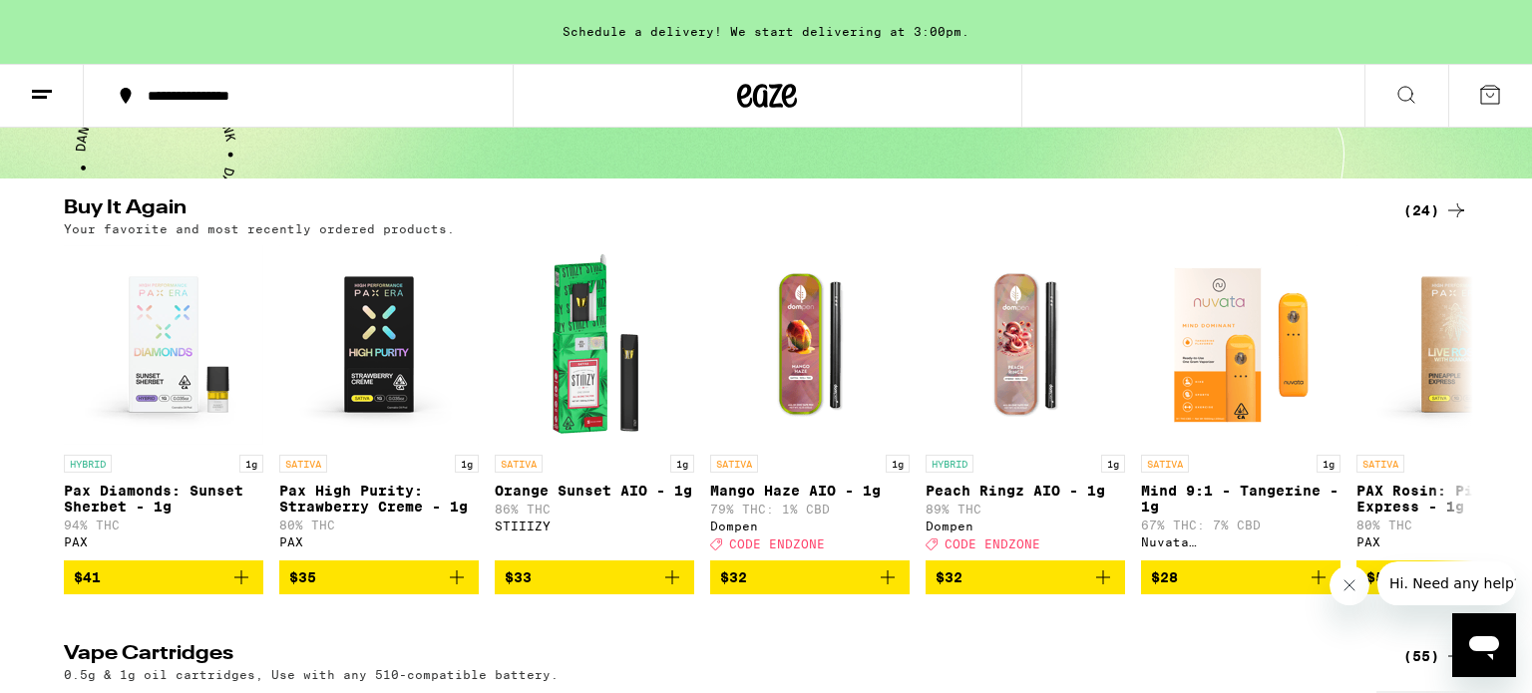
scroll to position [146, 0]
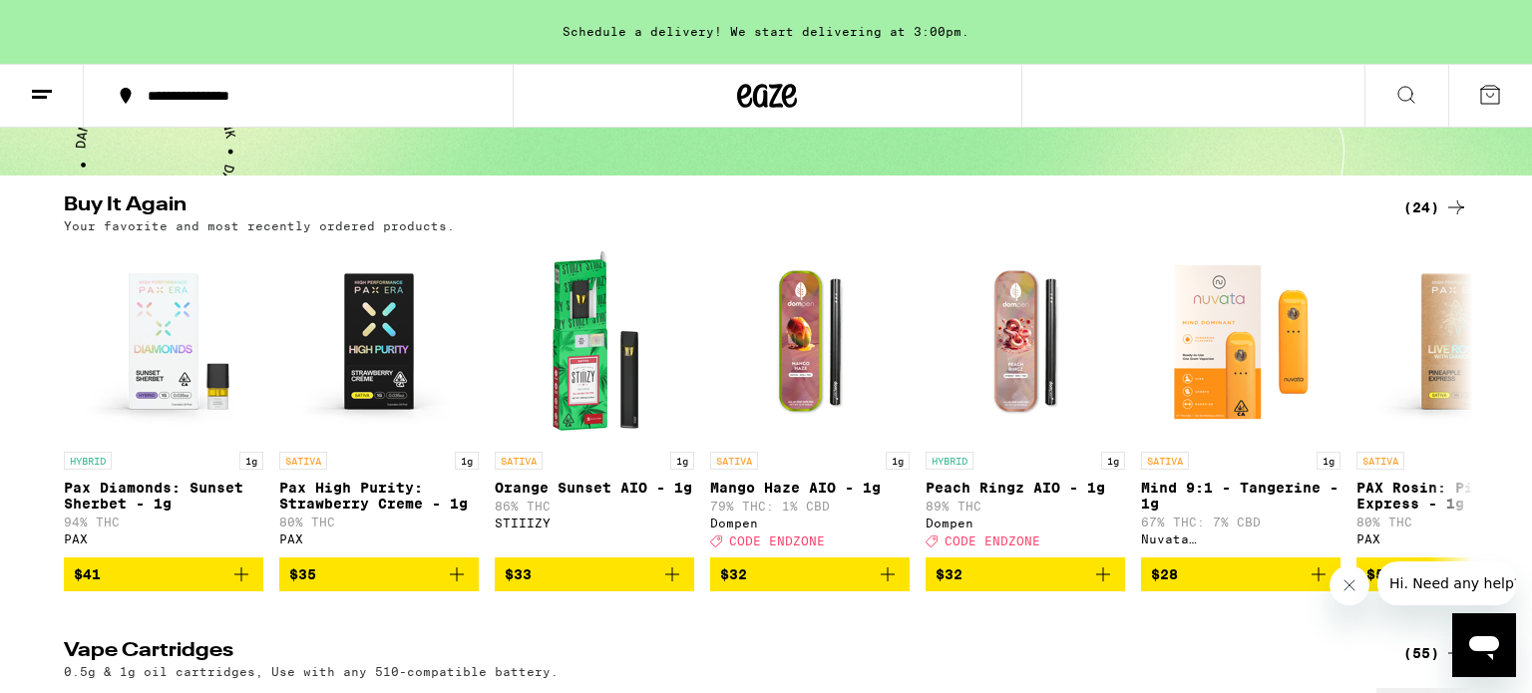
click at [1431, 201] on div "(24)" at bounding box center [1435, 207] width 65 height 24
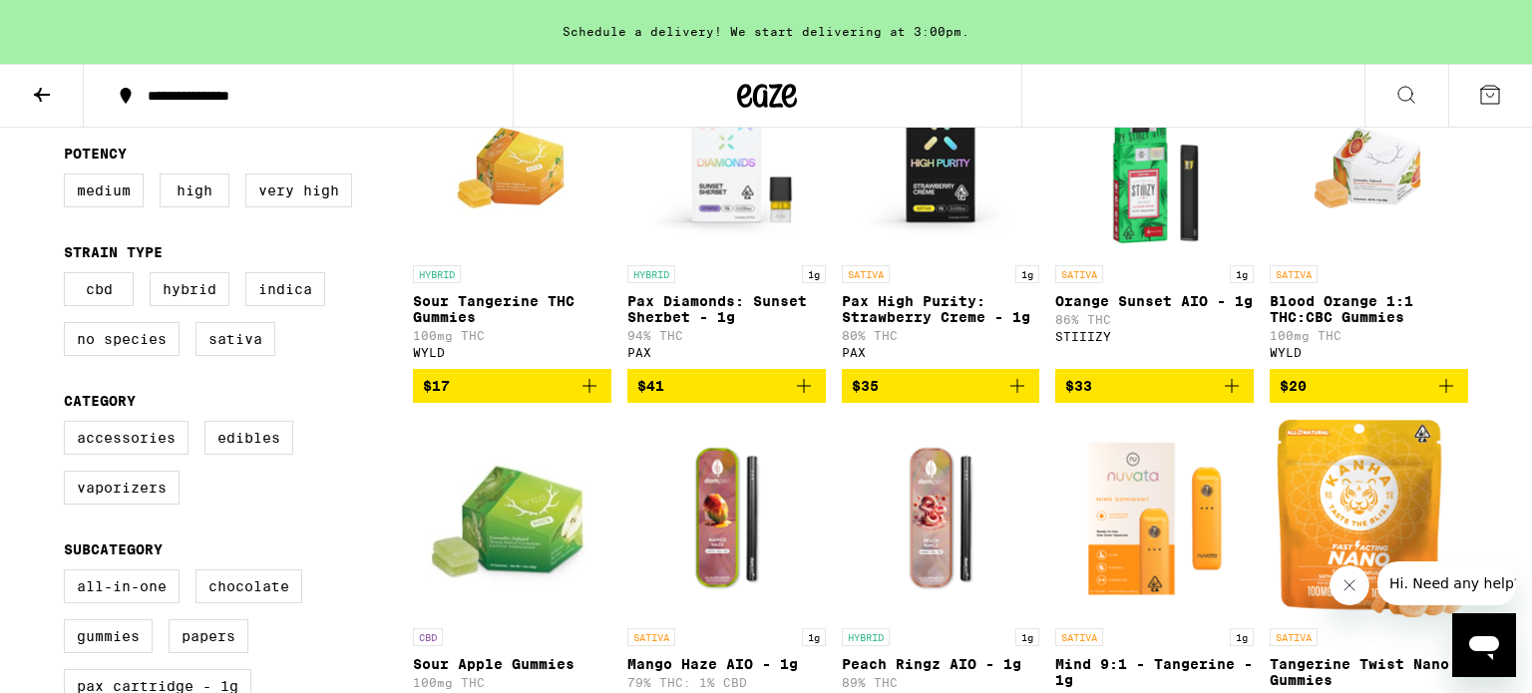
scroll to position [323, 0]
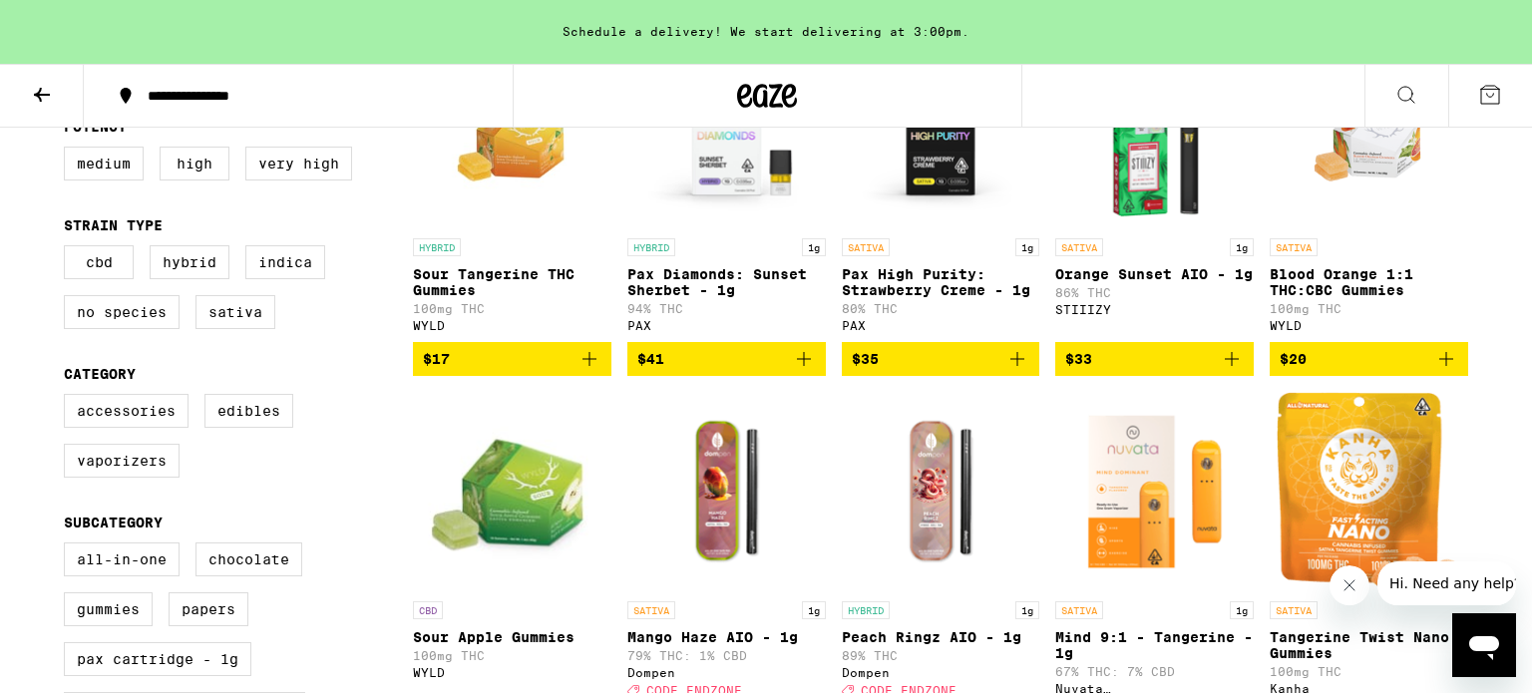
click at [973, 370] on span "$35" at bounding box center [941, 359] width 178 height 24
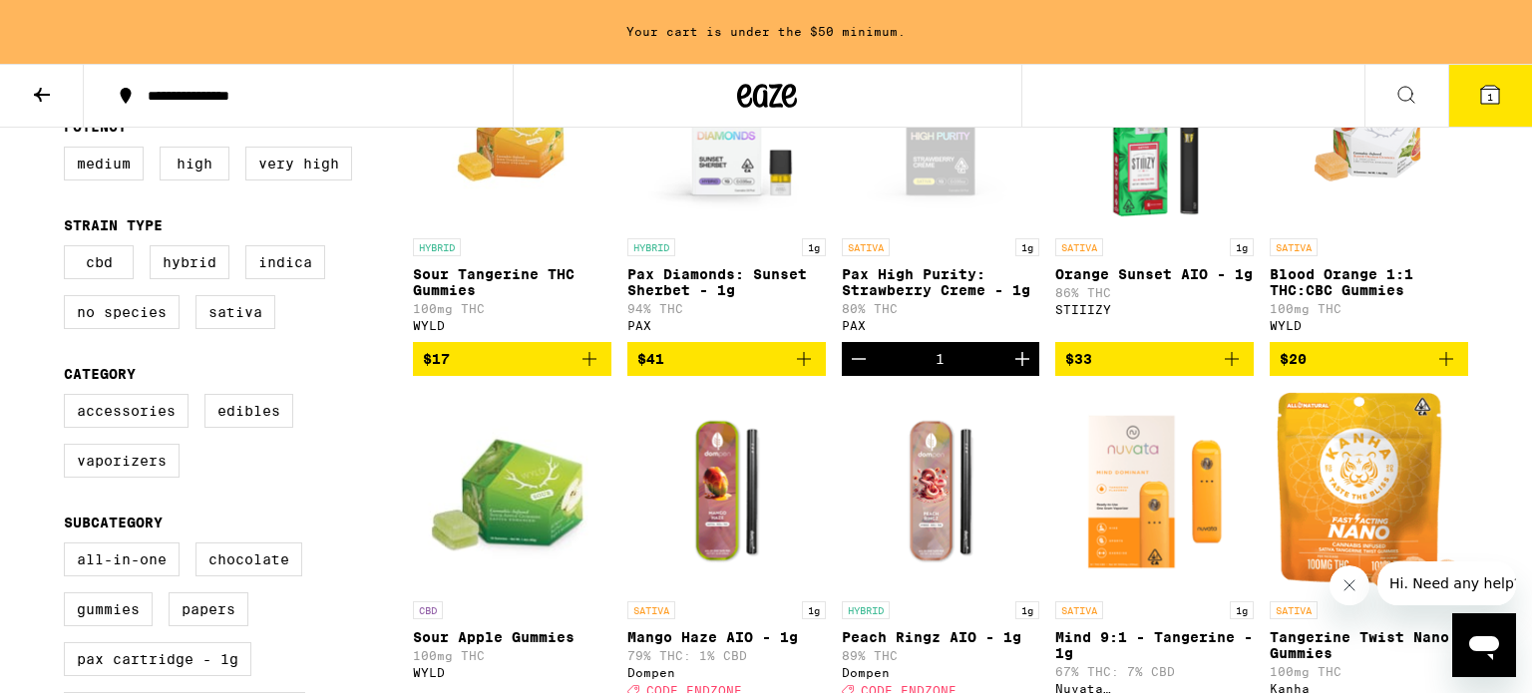
click at [806, 368] on icon "Add to bag" at bounding box center [804, 359] width 24 height 24
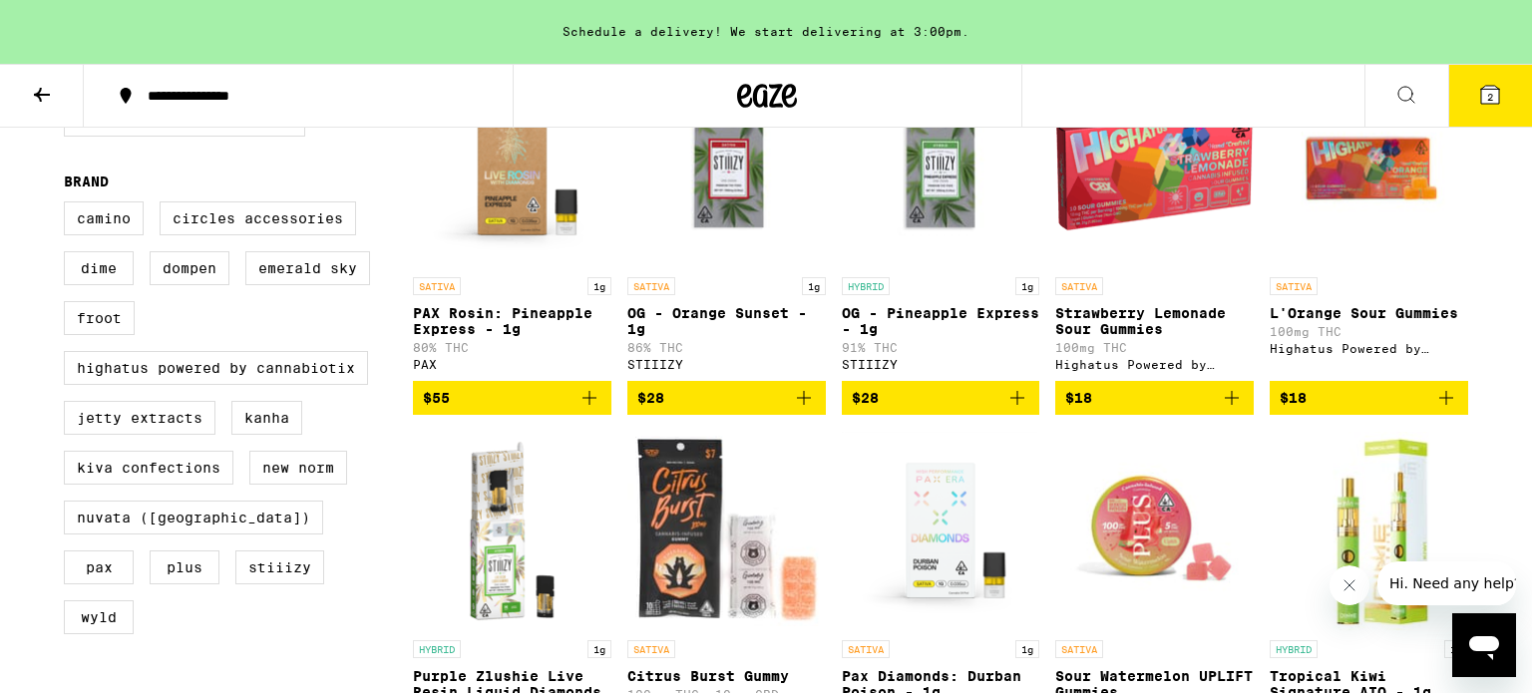
scroll to position [1018, 0]
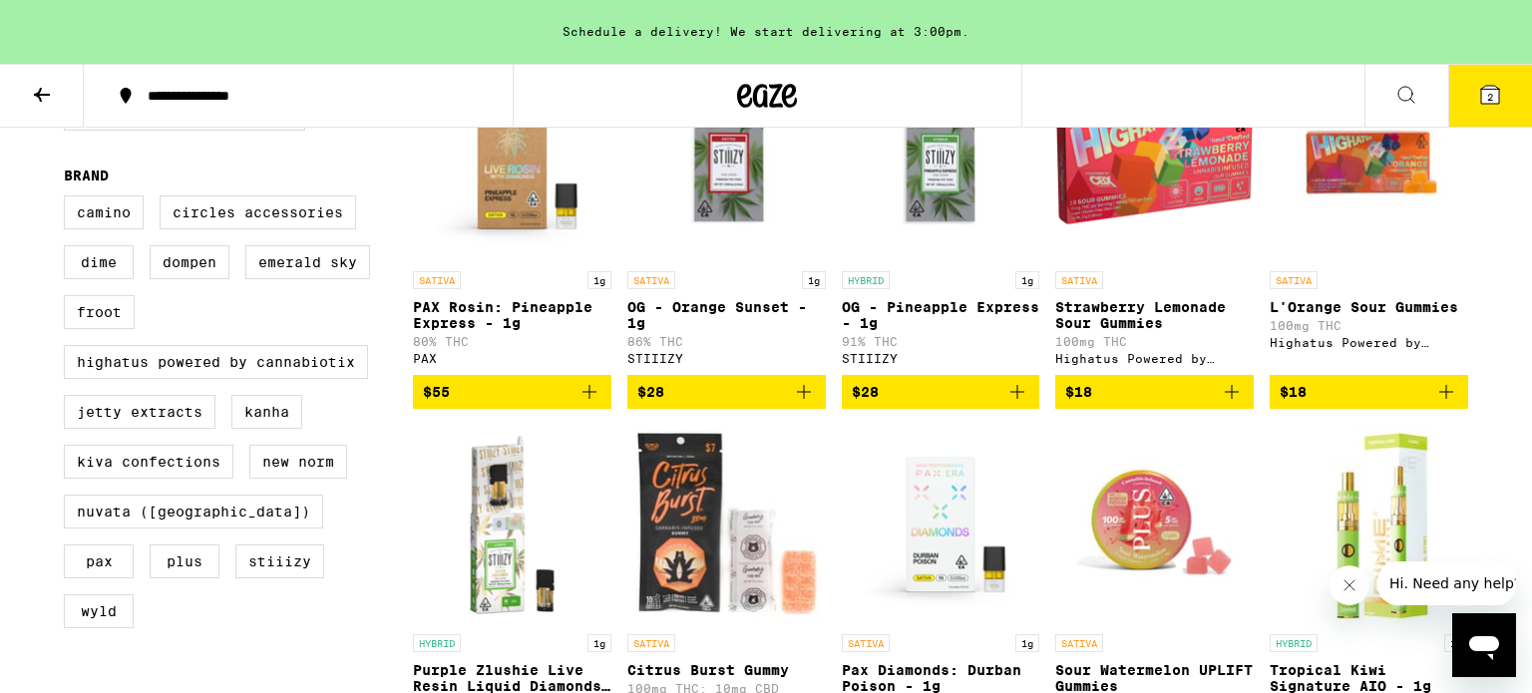
click at [482, 404] on span "$55" at bounding box center [512, 392] width 178 height 24
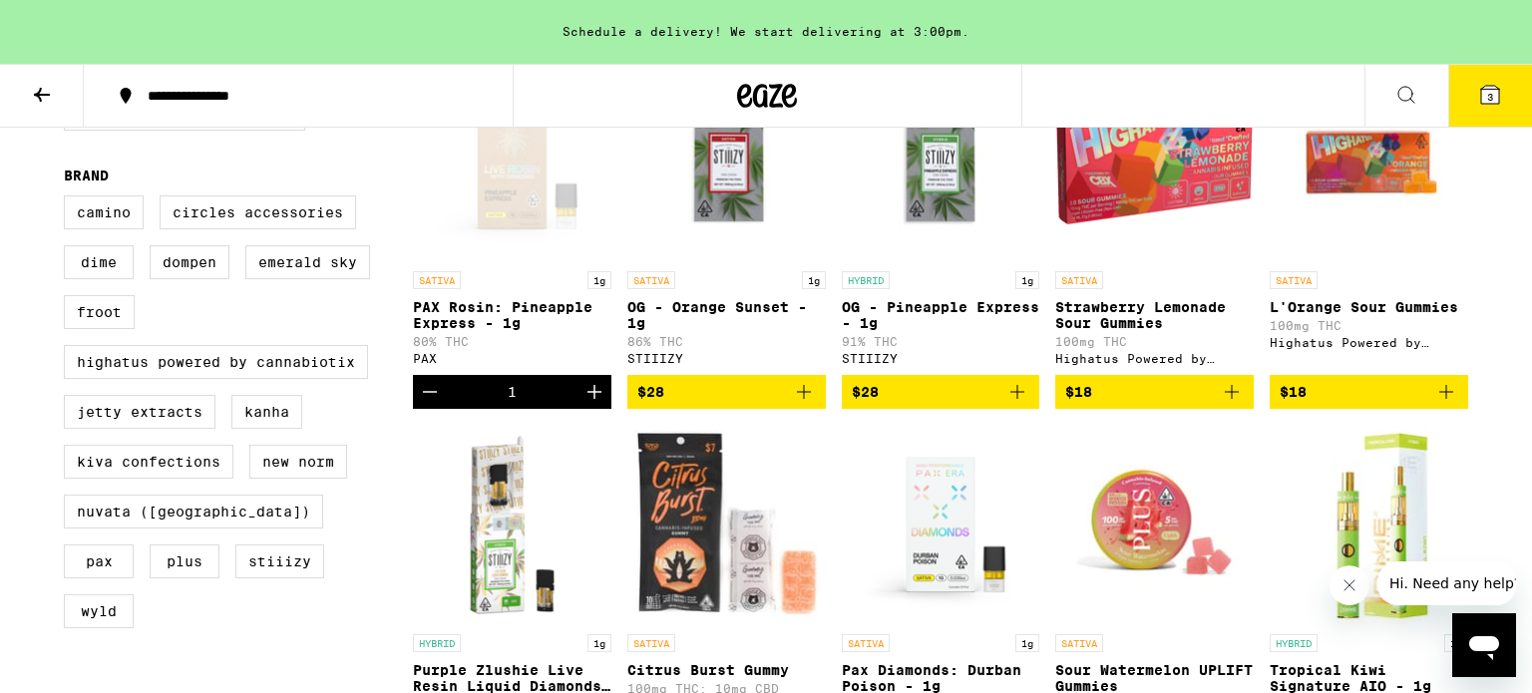
click at [1410, 591] on button "Hi. Need any help?" at bounding box center [1454, 583] width 156 height 44
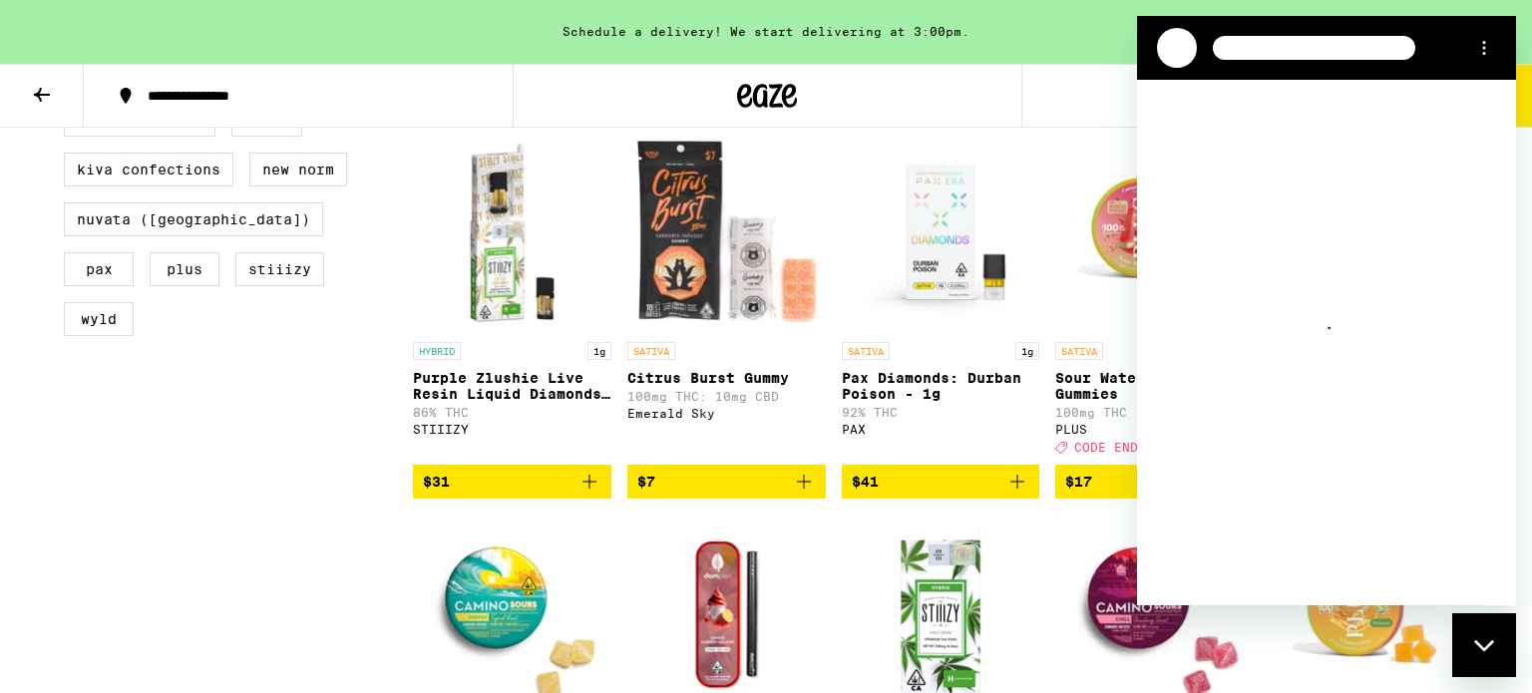
scroll to position [1313, 0]
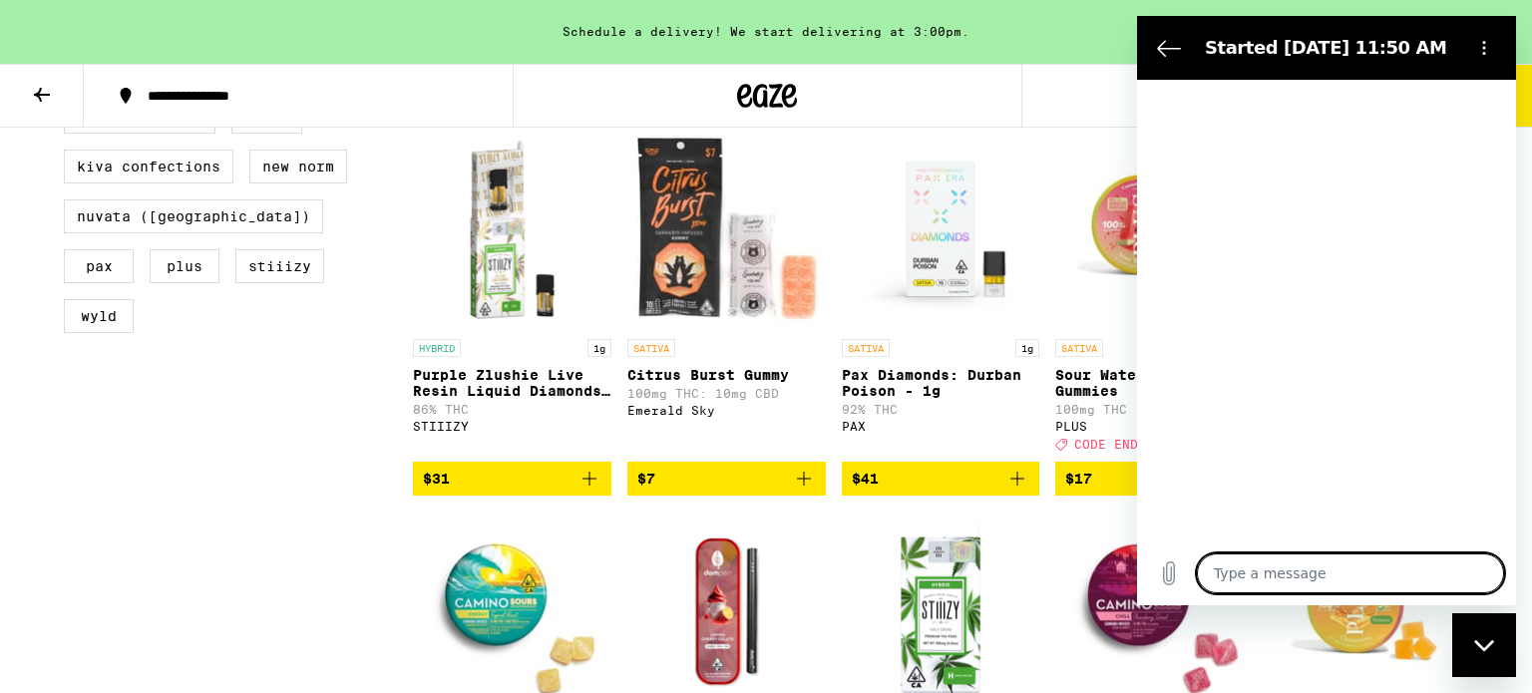
click at [1036, 62] on div "Schedule a delivery! We start delivering at 3:00pm." at bounding box center [766, 32] width 1532 height 64
type textarea "x"
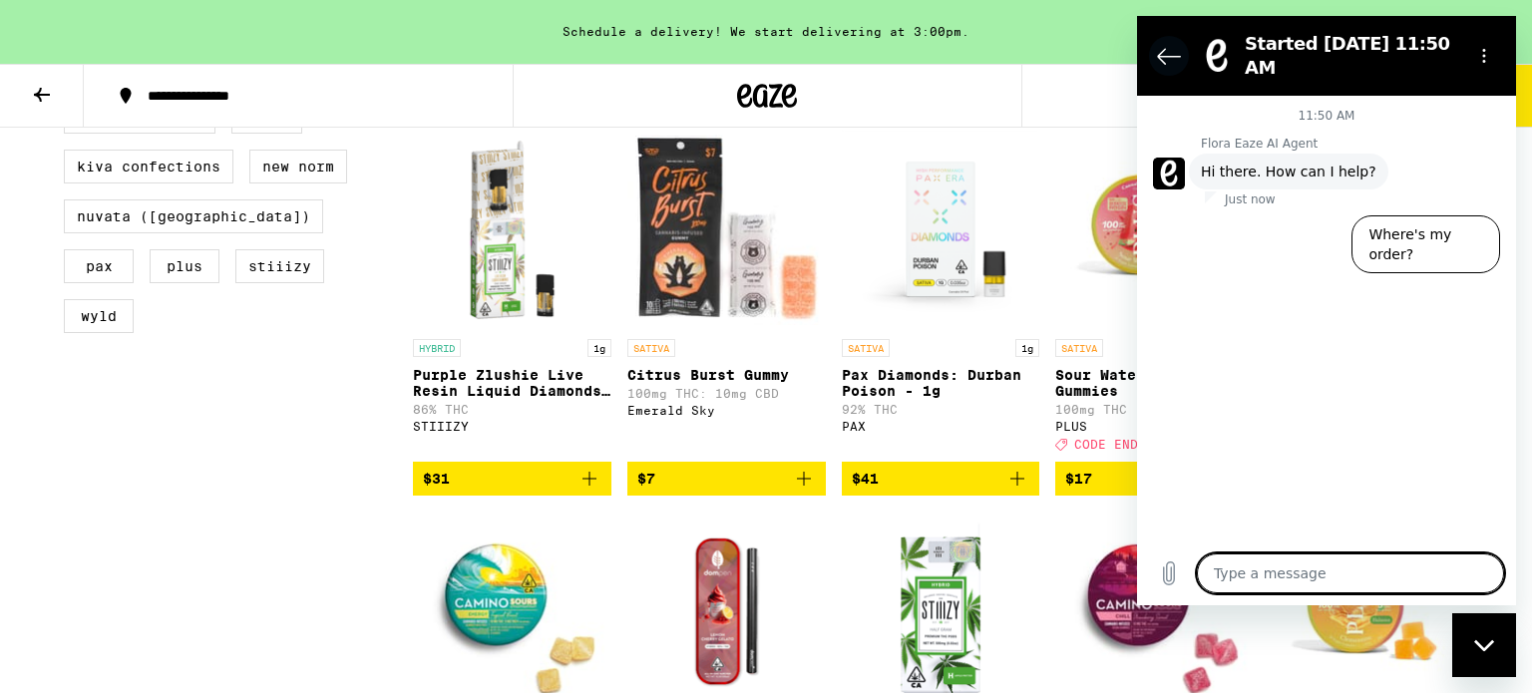
click at [1153, 64] on button "Back to the conversation list" at bounding box center [1169, 56] width 40 height 40
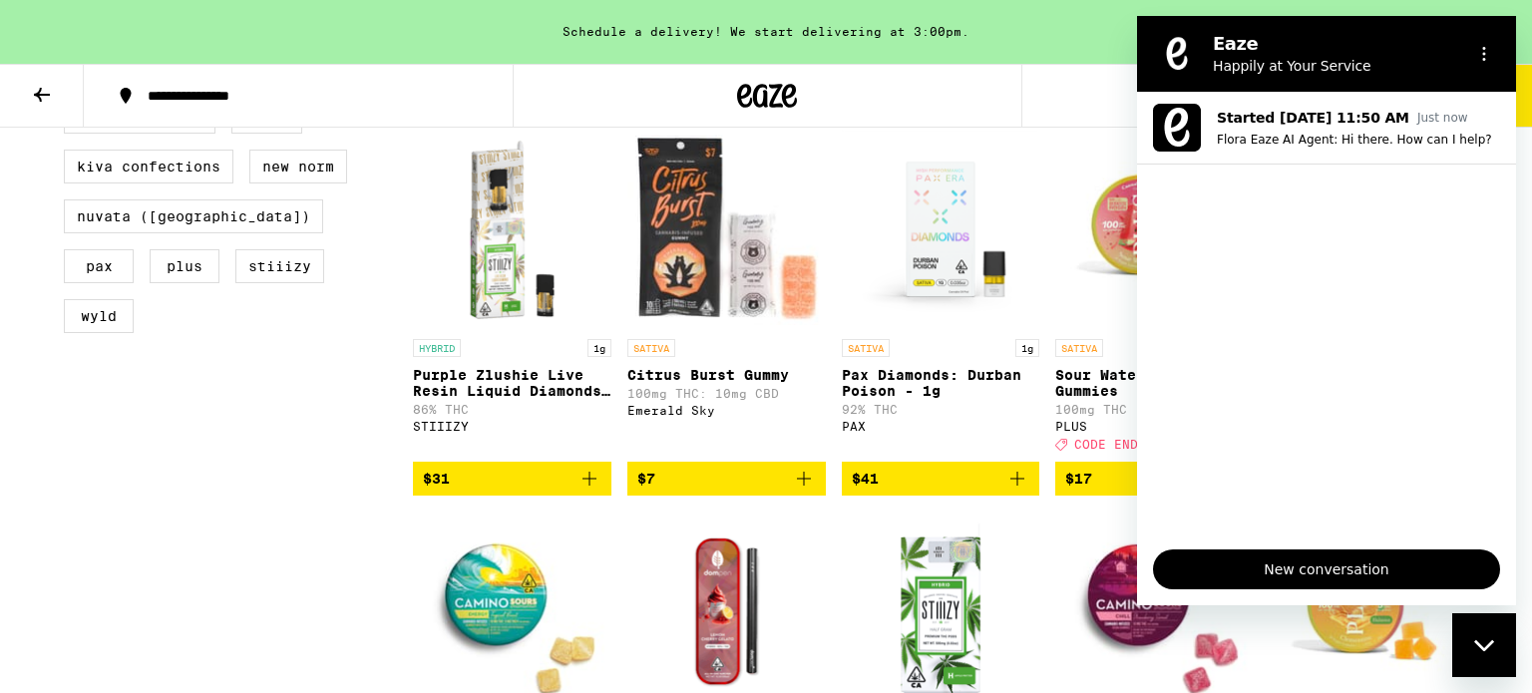
click at [1066, 46] on div "Schedule a delivery! We start delivering at 3:00pm." at bounding box center [766, 32] width 1532 height 64
click at [1493, 659] on div "Close messaging window" at bounding box center [1484, 645] width 60 height 60
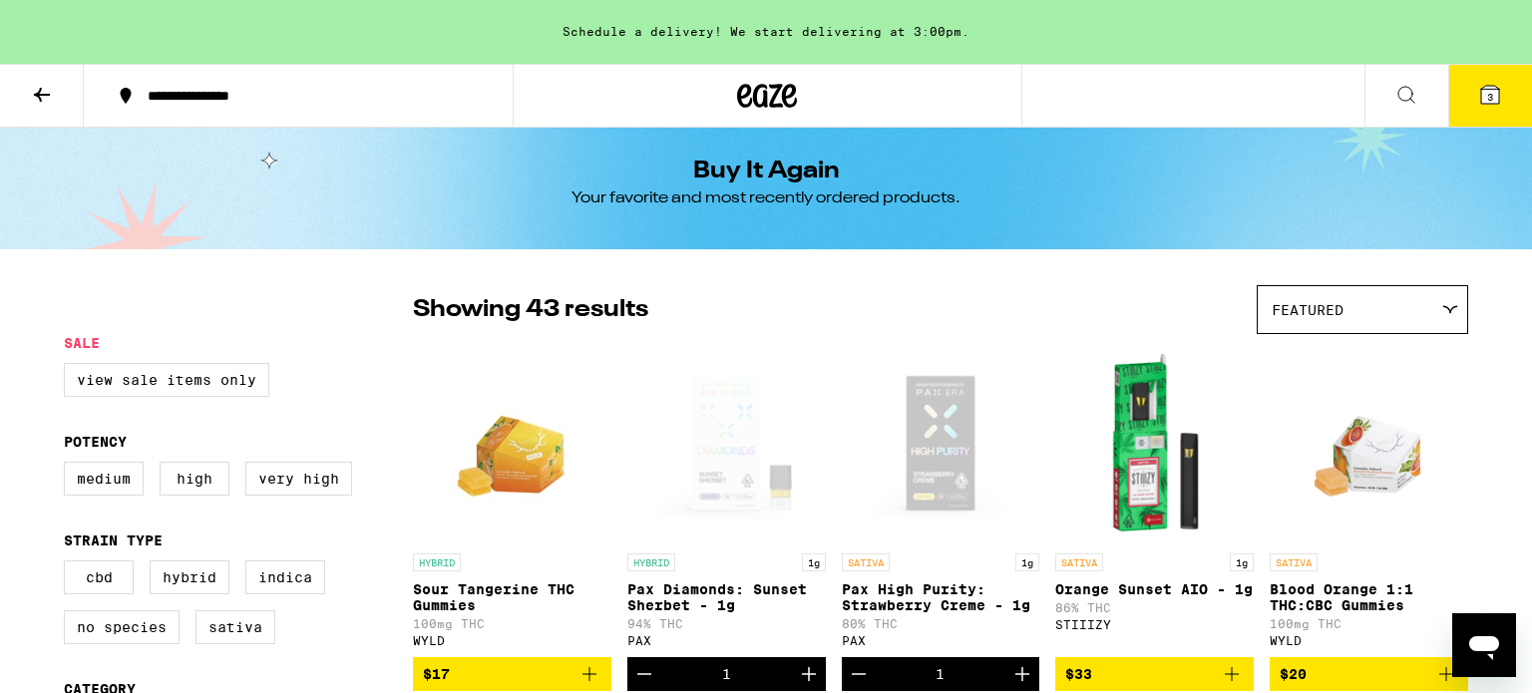
scroll to position [8, 0]
click at [47, 89] on icon at bounding box center [42, 95] width 24 height 24
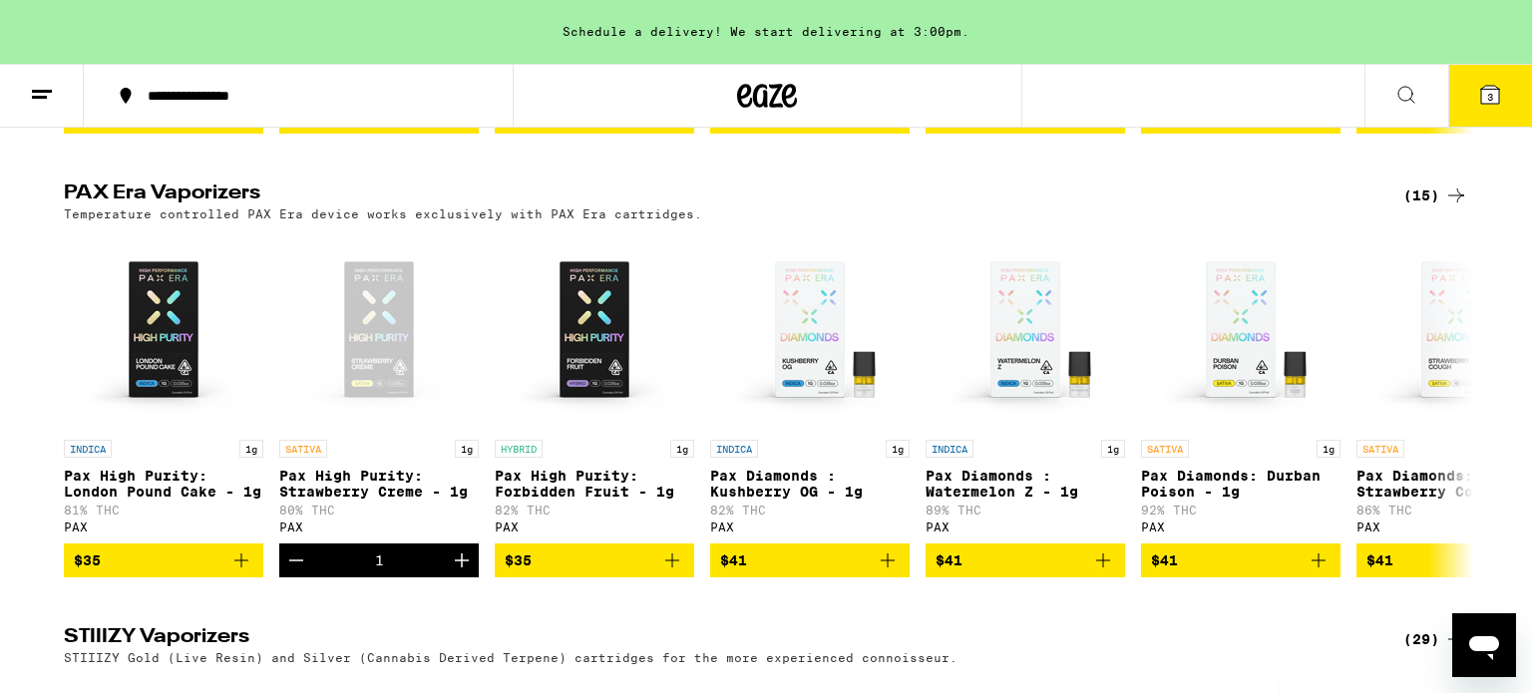
scroll to position [1498, 0]
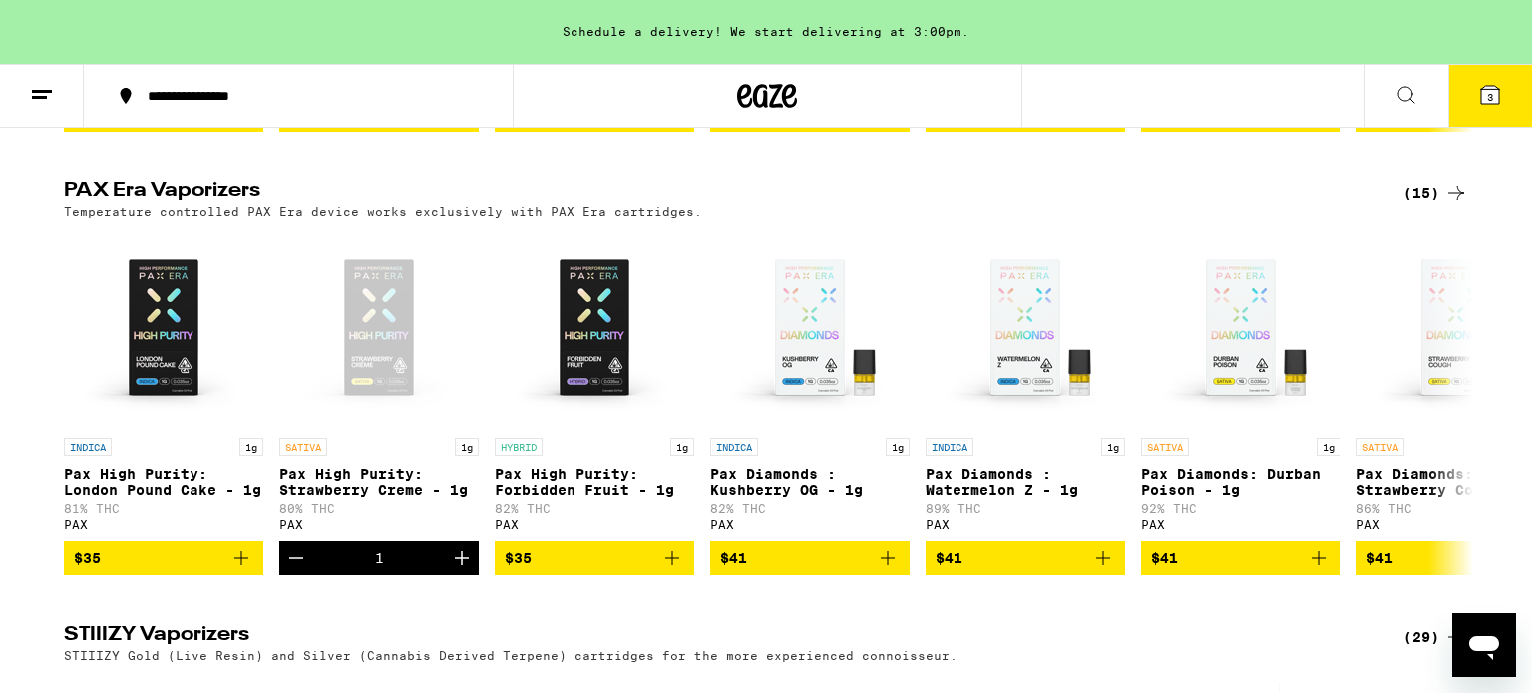
click at [1440, 205] on div "(15)" at bounding box center [1435, 193] width 65 height 24
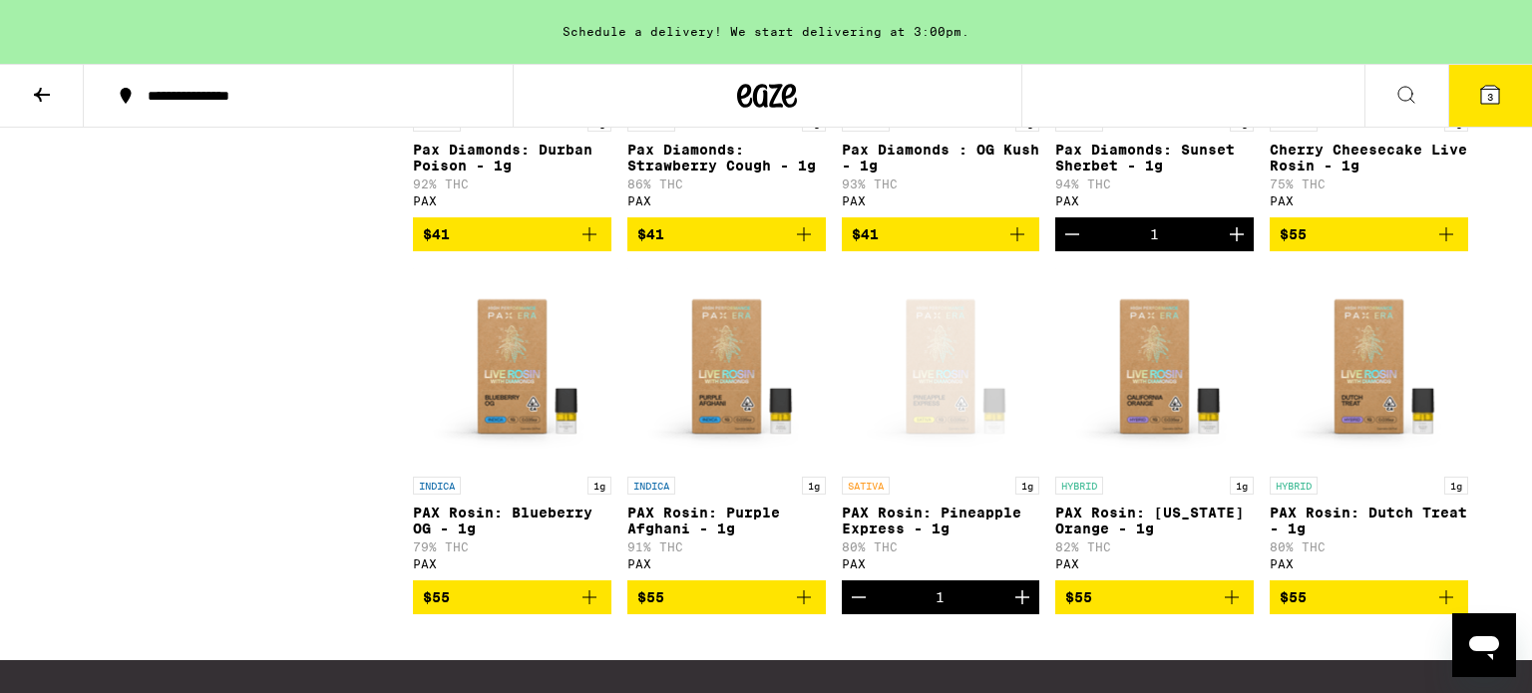
scroll to position [809, 0]
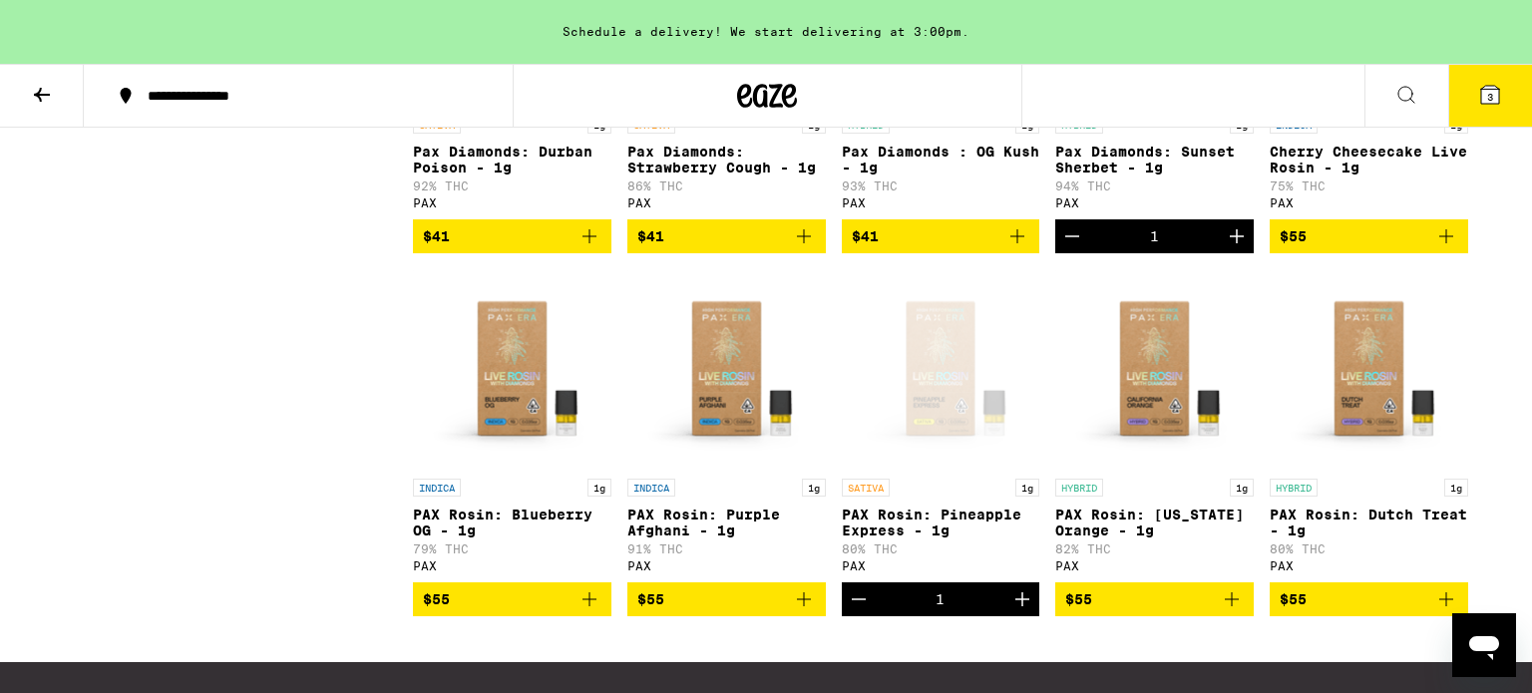
click at [1199, 611] on span "$55" at bounding box center [1154, 599] width 178 height 24
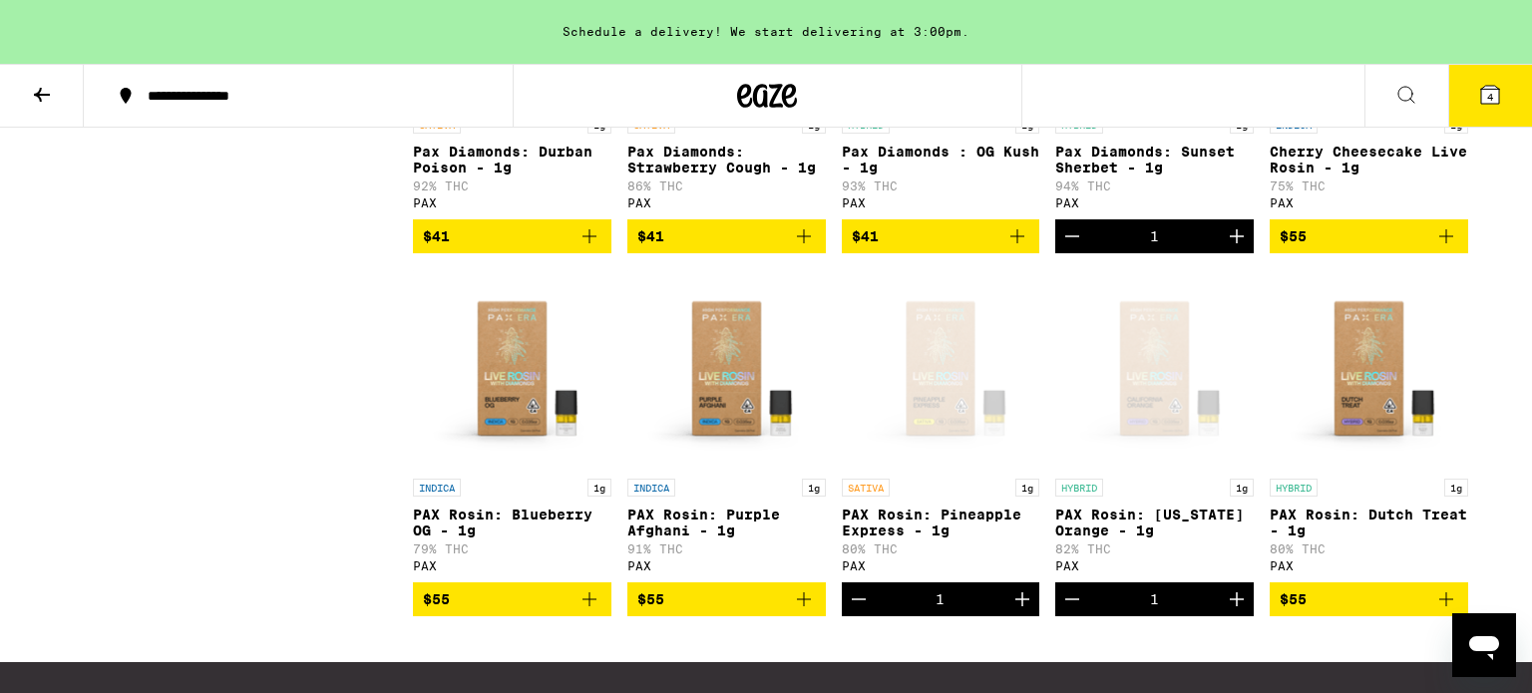
click at [1201, 616] on div "1" at bounding box center [1154, 599] width 198 height 34
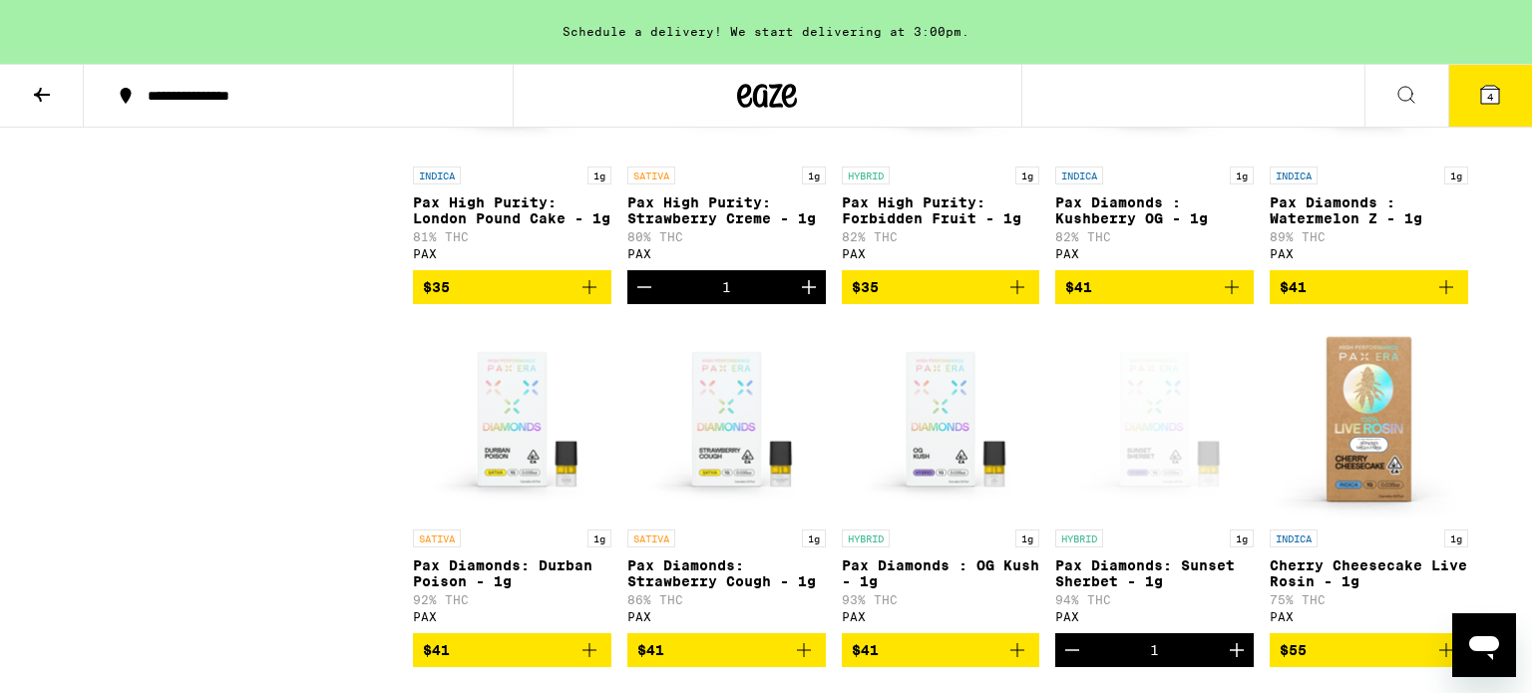
scroll to position [390, 0]
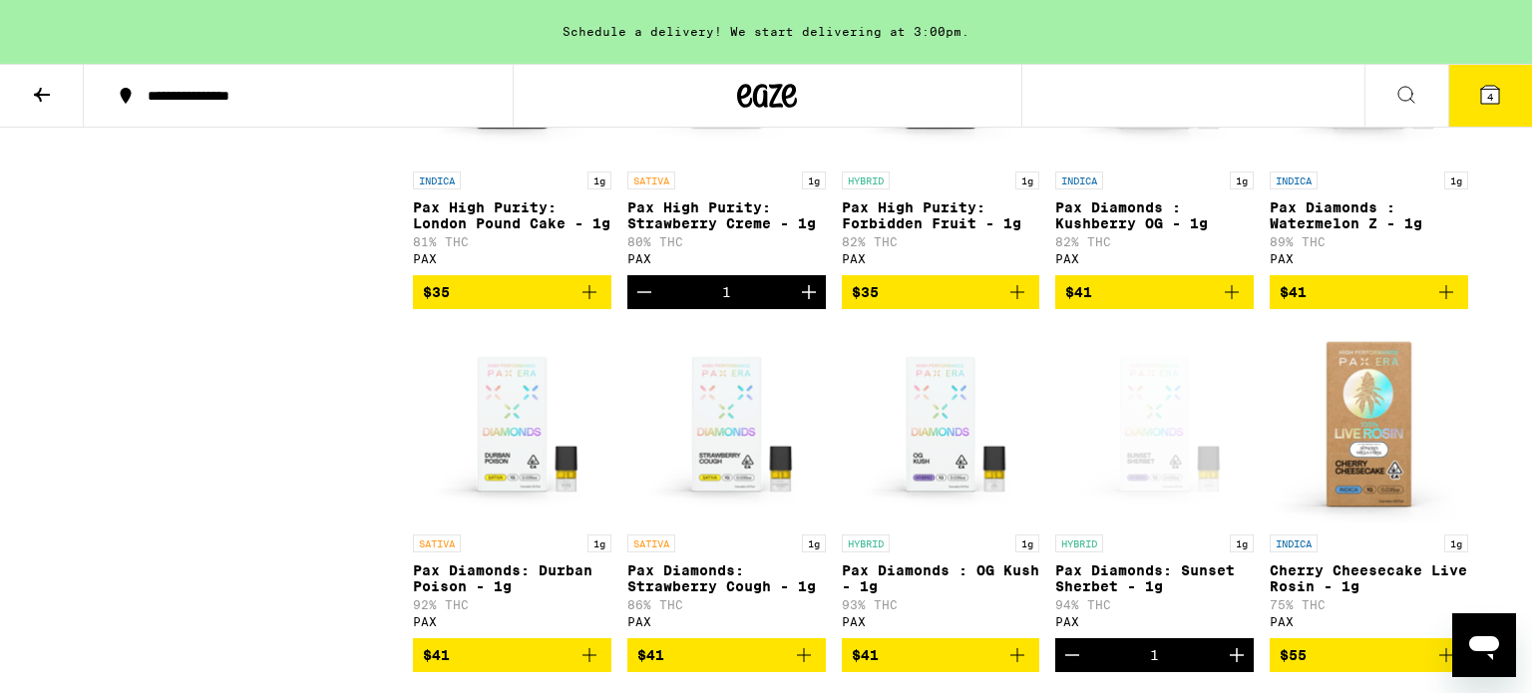
click at [1473, 89] on button "4" at bounding box center [1490, 96] width 84 height 62
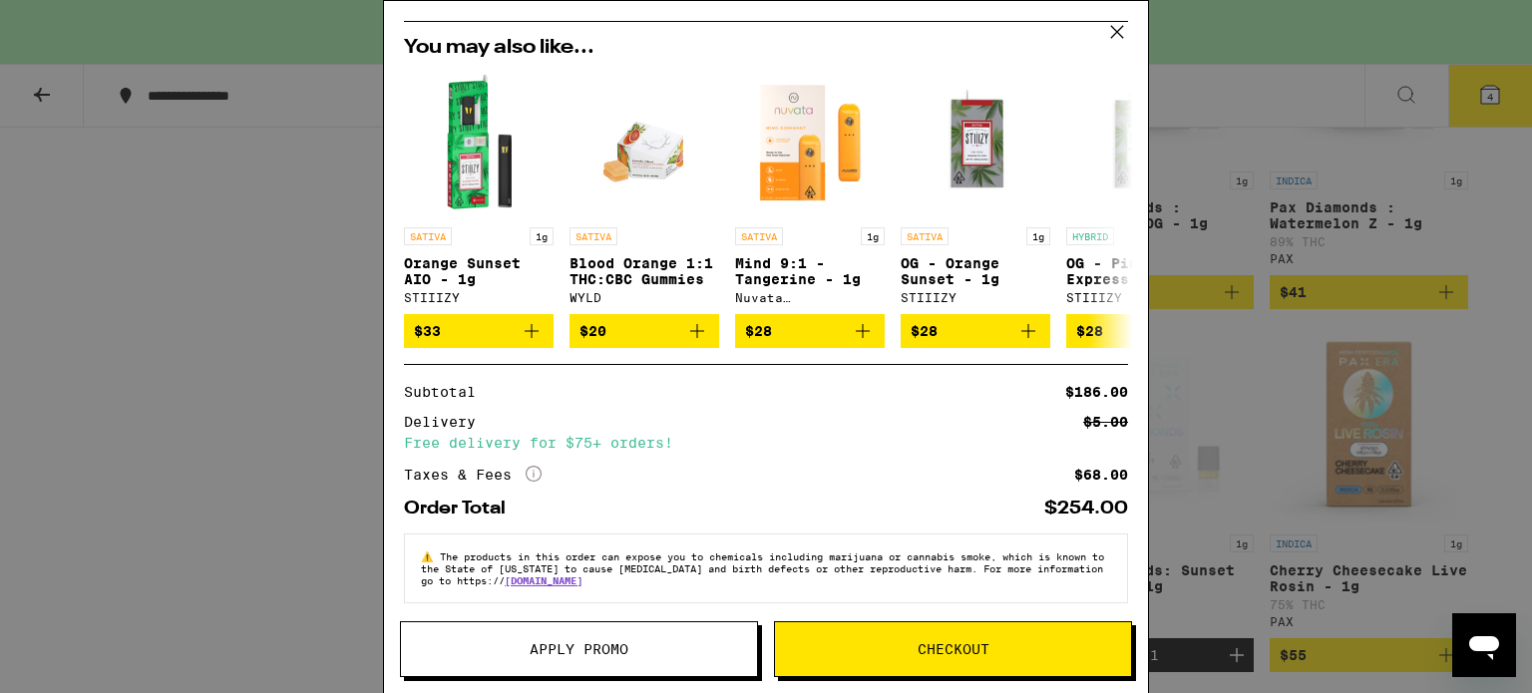
scroll to position [397, 0]
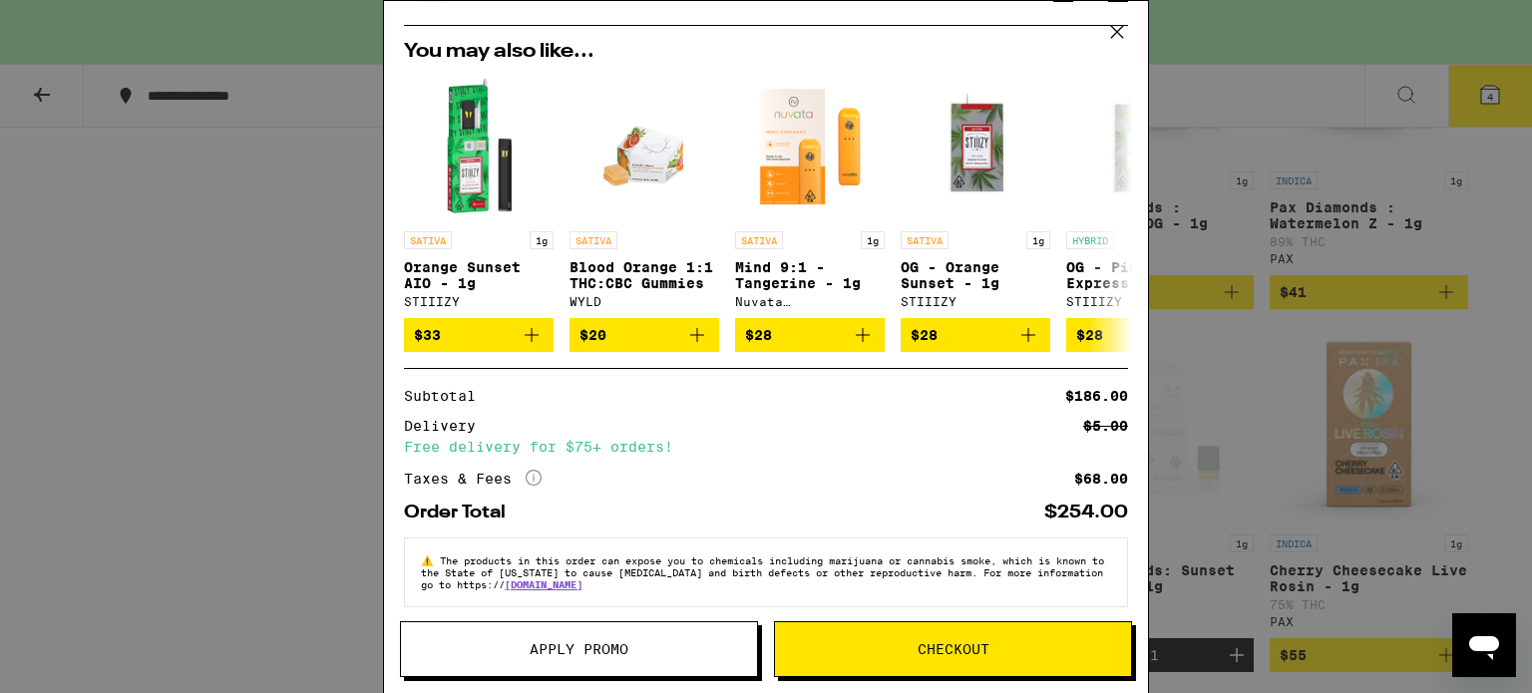
click at [1119, 33] on icon at bounding box center [1117, 32] width 30 height 30
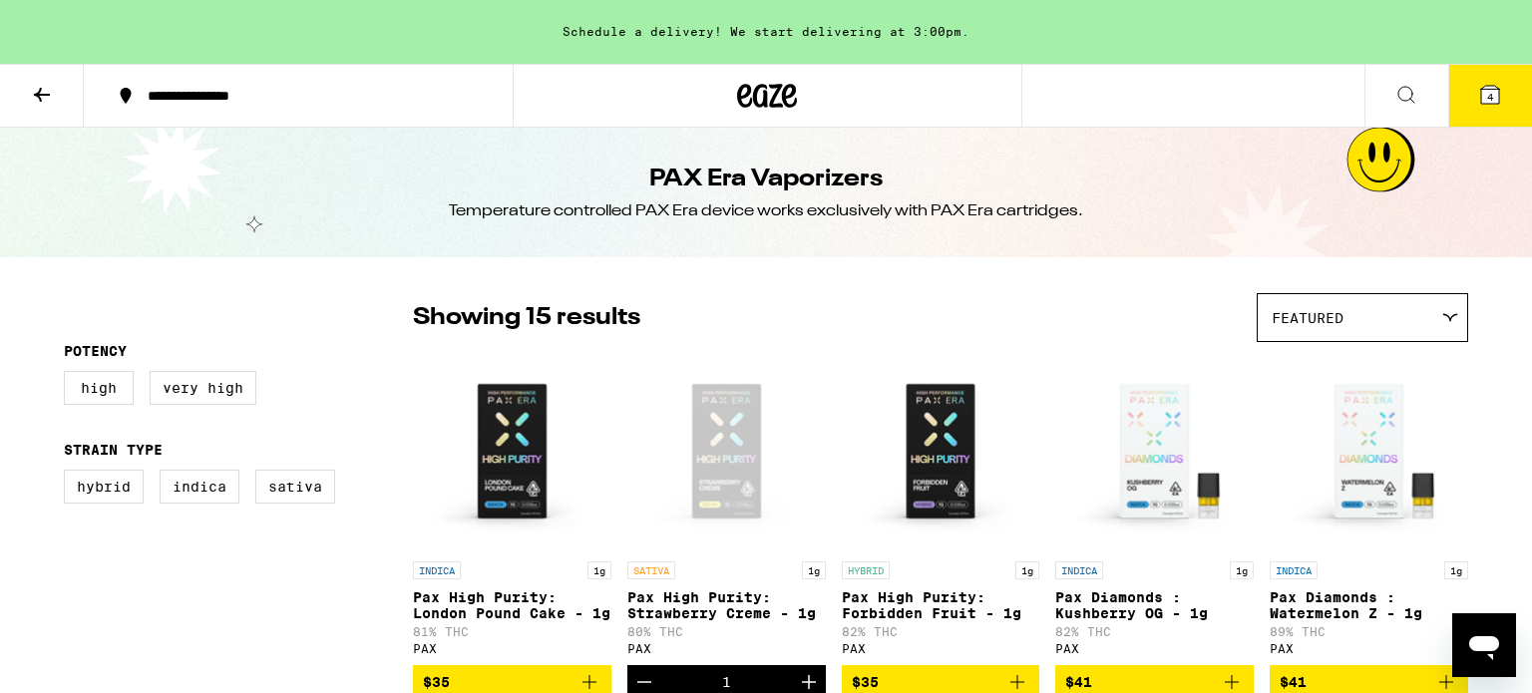
click at [1497, 94] on icon at bounding box center [1490, 95] width 18 height 18
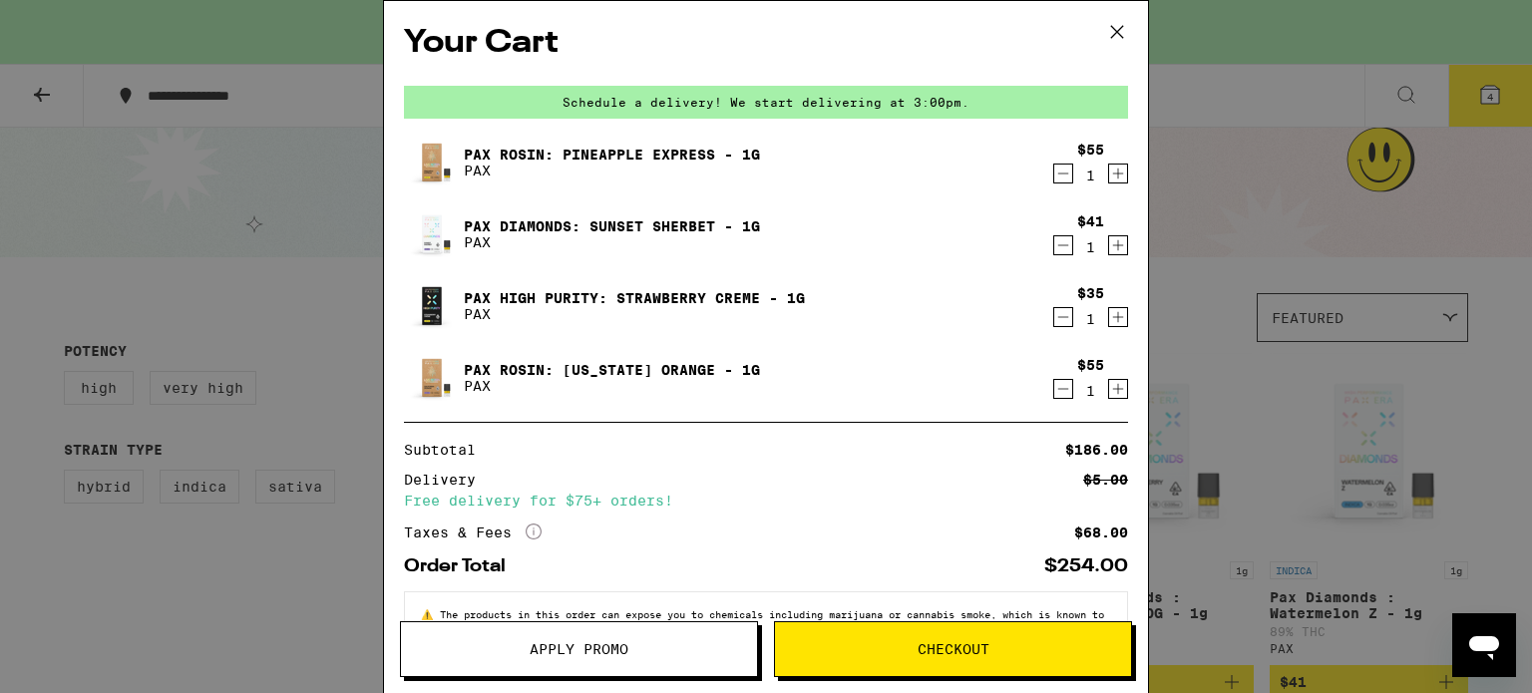
click at [569, 655] on span "Apply Promo" at bounding box center [578, 649] width 99 height 14
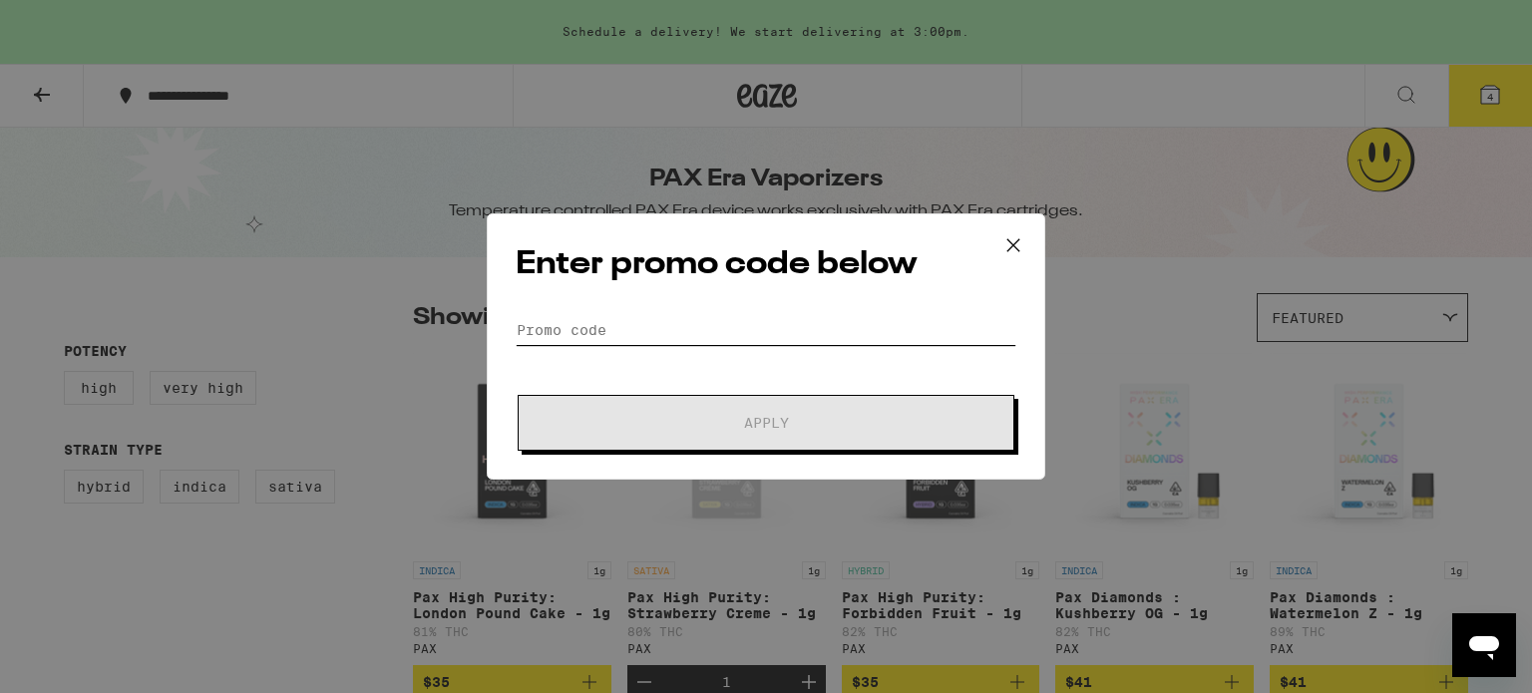
click at [681, 332] on input "Promo Code" at bounding box center [766, 330] width 501 height 30
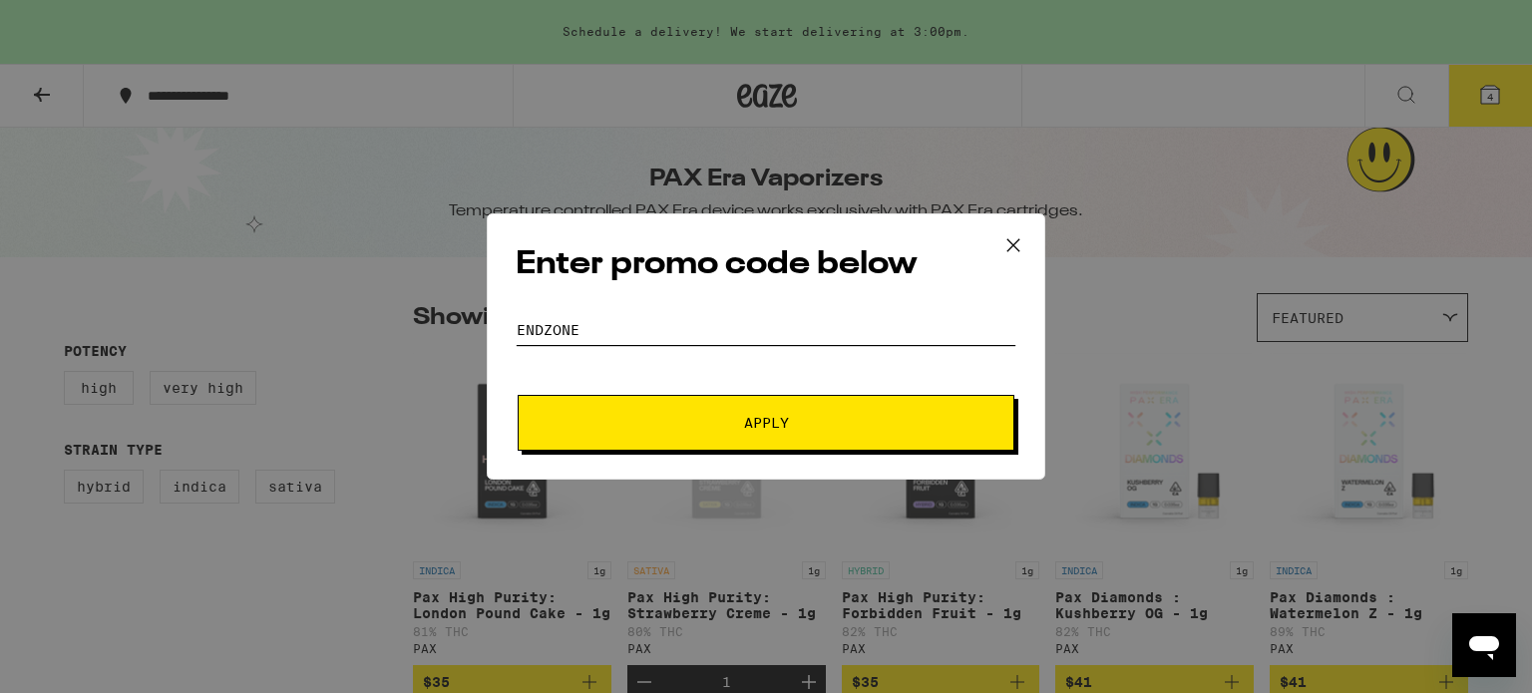
type input "ENDZONE"
click at [750, 421] on span "Apply" at bounding box center [766, 423] width 45 height 14
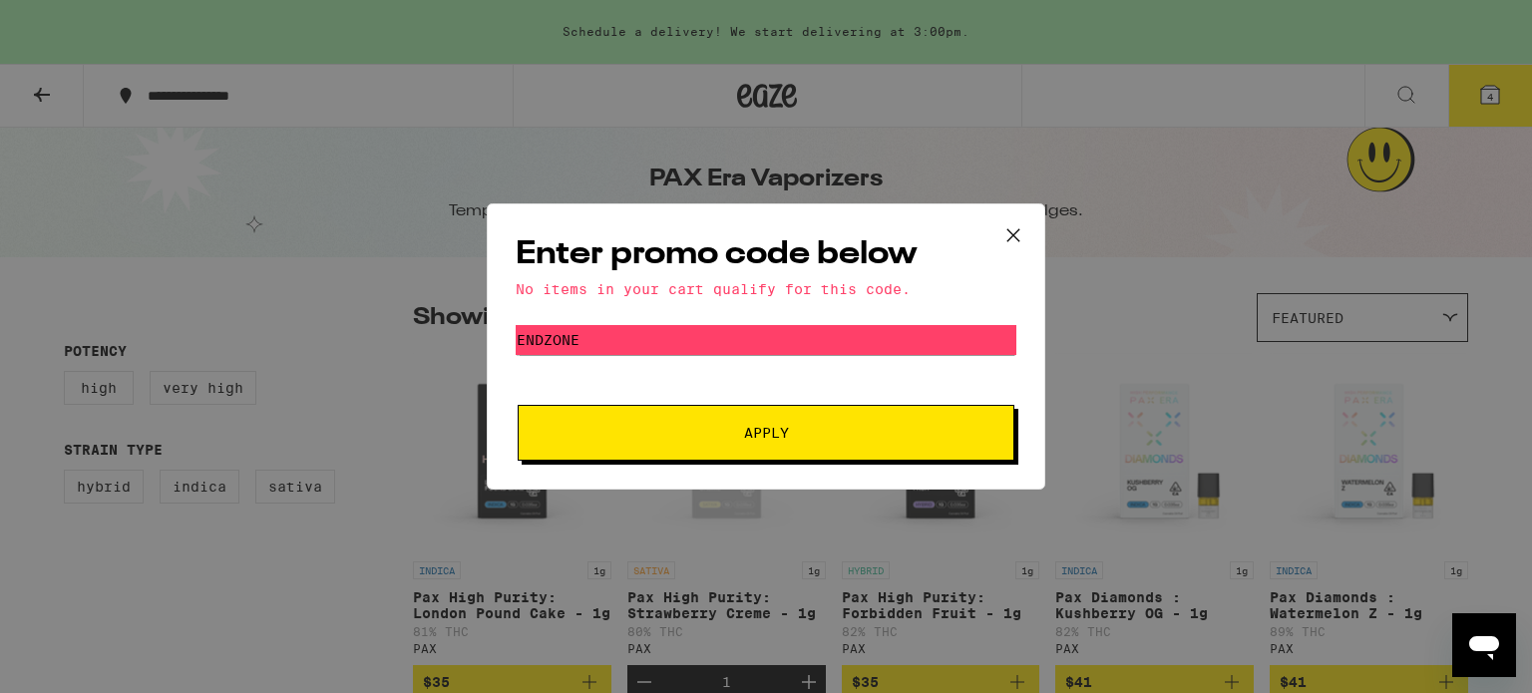
click at [1012, 233] on icon at bounding box center [1013, 235] width 12 height 12
